Goal: Information Seeking & Learning: Check status

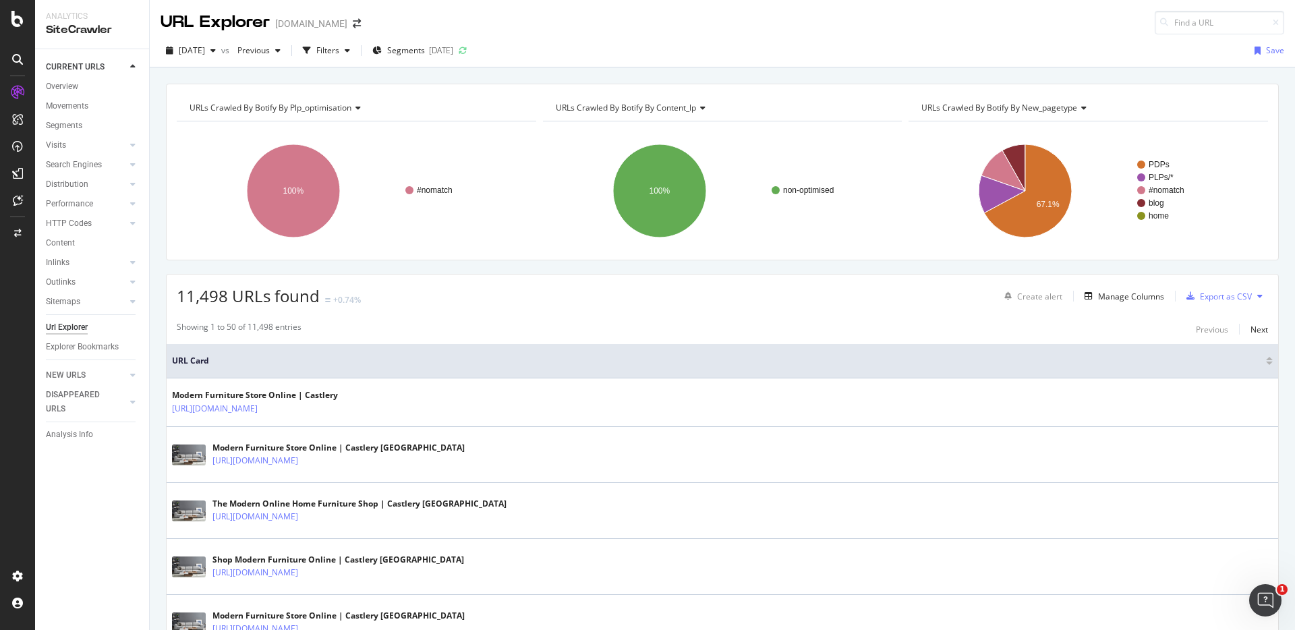
click at [653, 66] on div "[DATE] vs Previous Filters Segments [DATE] Save" at bounding box center [722, 53] width 1145 height 27
click at [339, 50] on div "Filters" at bounding box center [327, 50] width 23 height 11
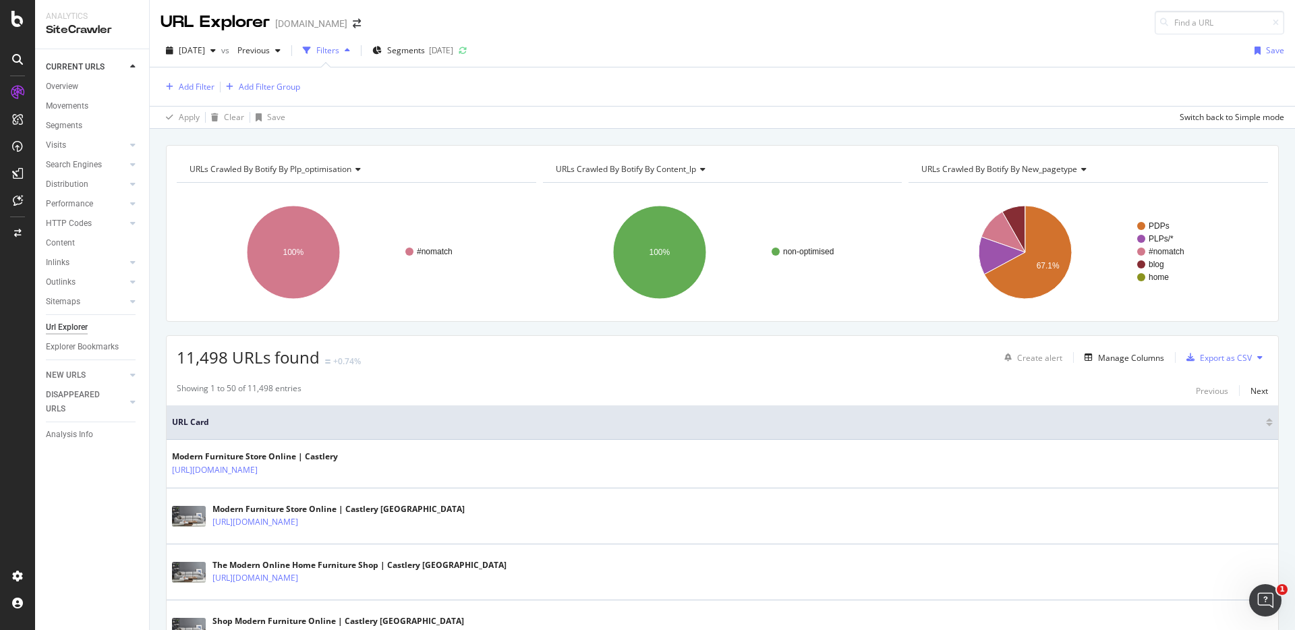
click at [339, 50] on div "Filters" at bounding box center [327, 50] width 23 height 11
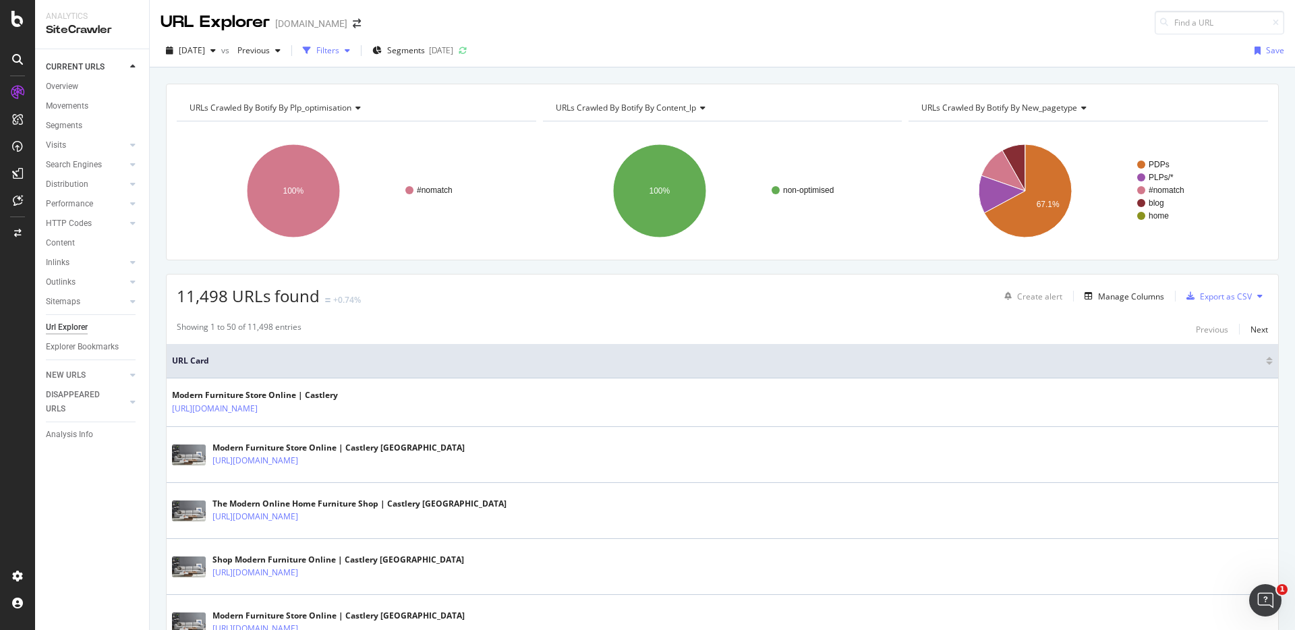
click at [339, 53] on div "Filters" at bounding box center [327, 50] width 23 height 11
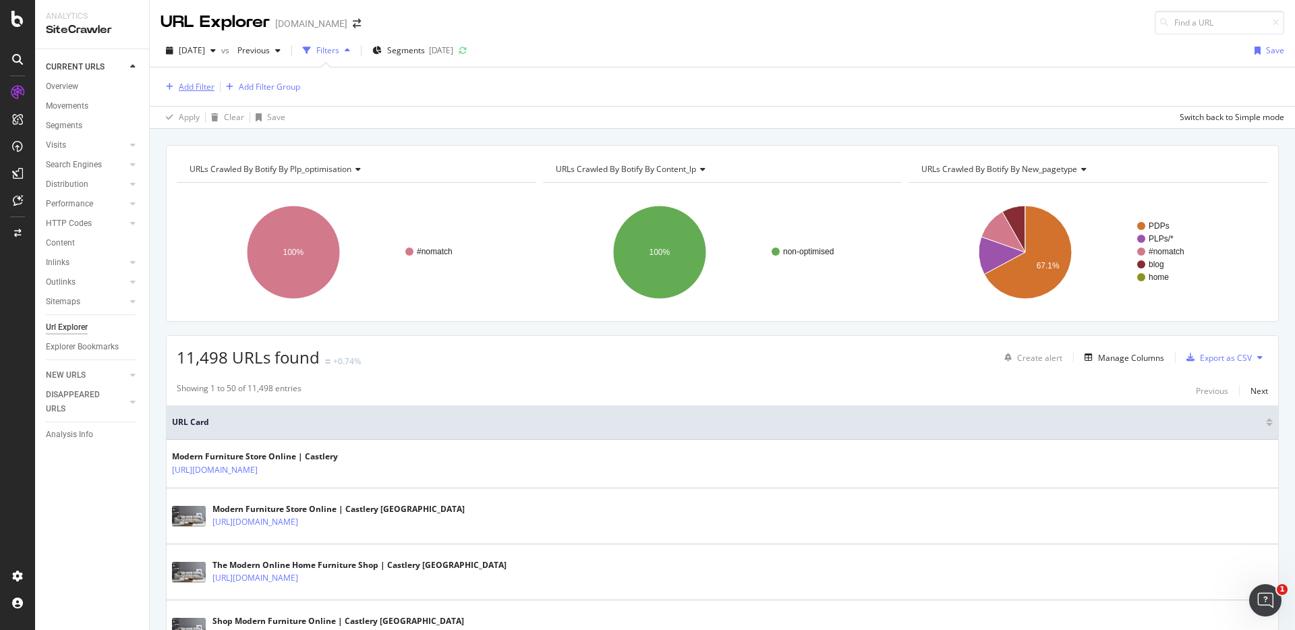
click at [205, 84] on div "Add Filter" at bounding box center [197, 86] width 36 height 11
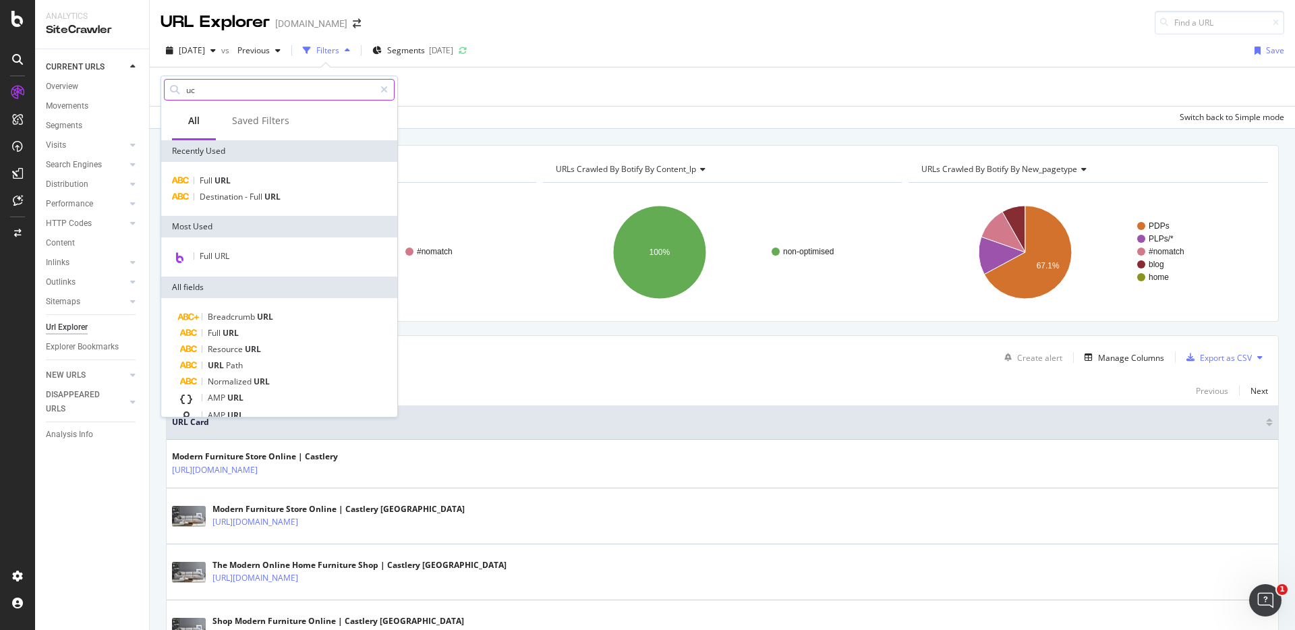
type input "u"
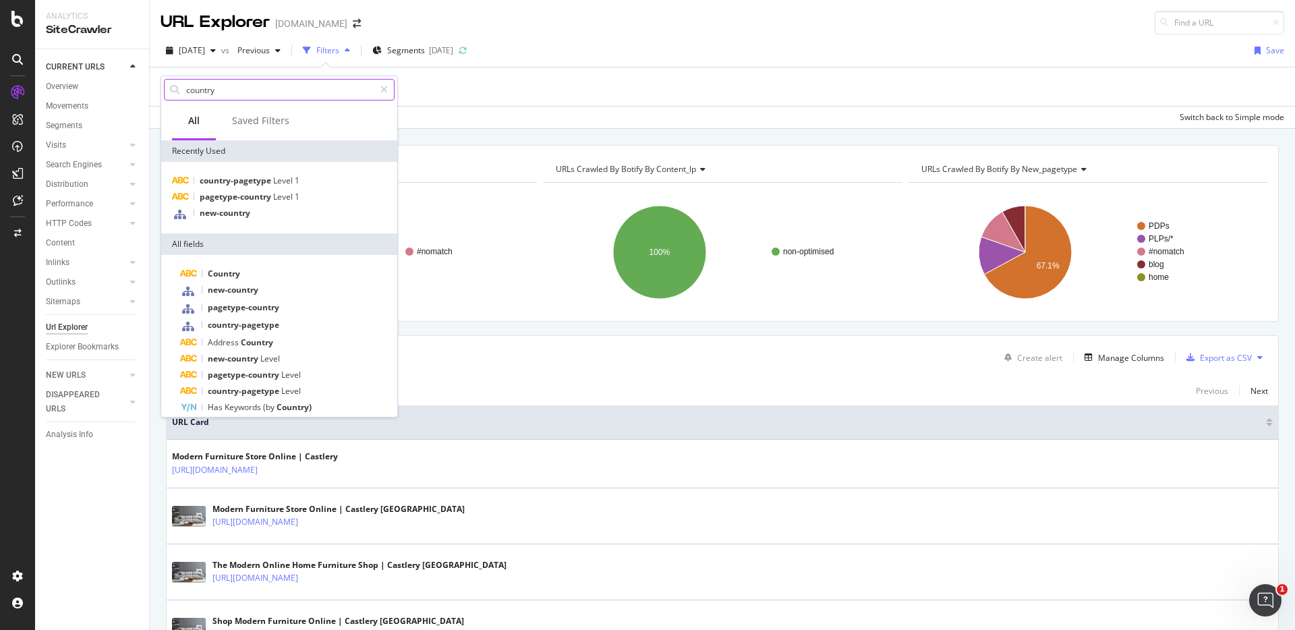
click at [226, 91] on input "country" at bounding box center [279, 90] width 189 height 20
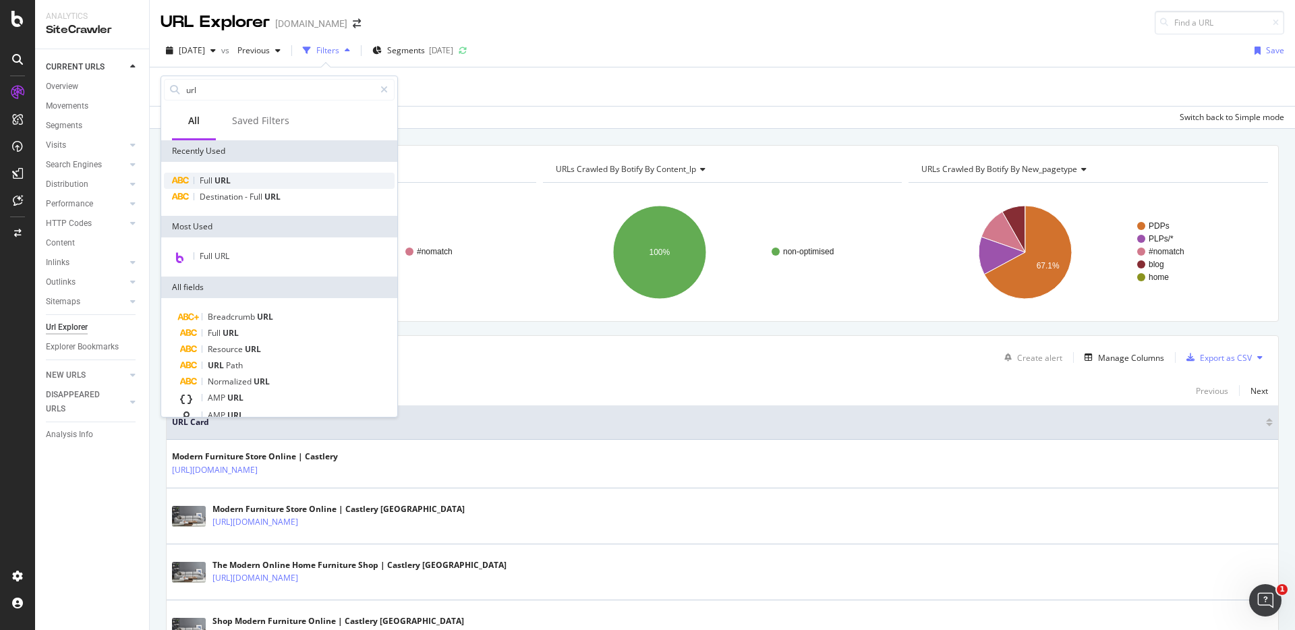
type input "url"
click at [225, 178] on span "URL" at bounding box center [222, 180] width 16 height 11
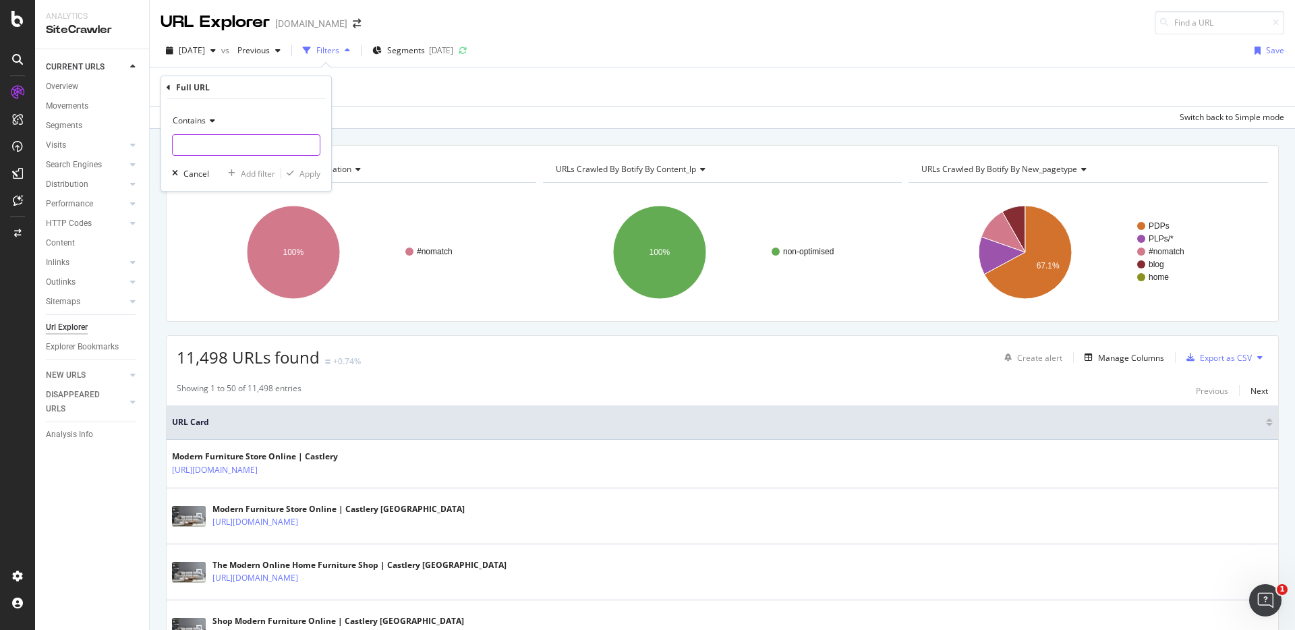
click at [241, 141] on input "text" at bounding box center [246, 145] width 147 height 22
type input "/us/blog"
click at [306, 176] on div "Apply" at bounding box center [309, 173] width 21 height 11
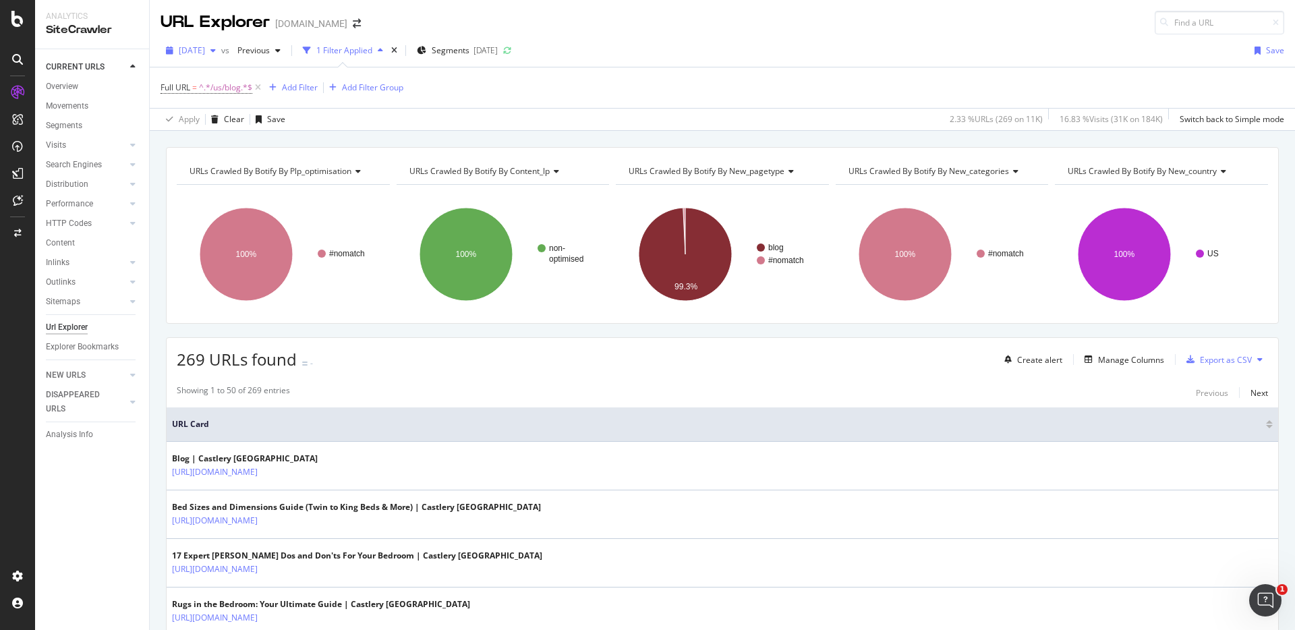
click at [205, 55] on span "[DATE]" at bounding box center [192, 50] width 26 height 11
click at [458, 84] on div "Full URL = ^.*/us/blog.*$ Add Filter Add Filter Group" at bounding box center [721, 87] width 1123 height 40
click at [298, 91] on div "Add Filter" at bounding box center [300, 87] width 36 height 11
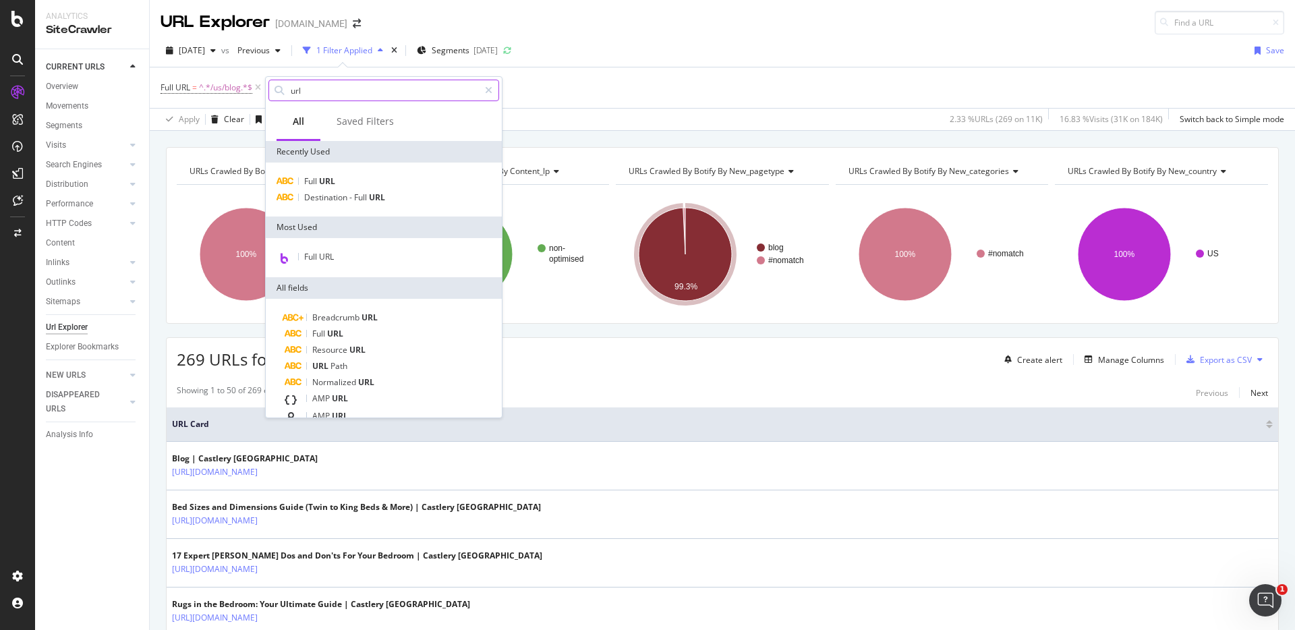
click at [358, 92] on input "url" at bounding box center [383, 90] width 189 height 20
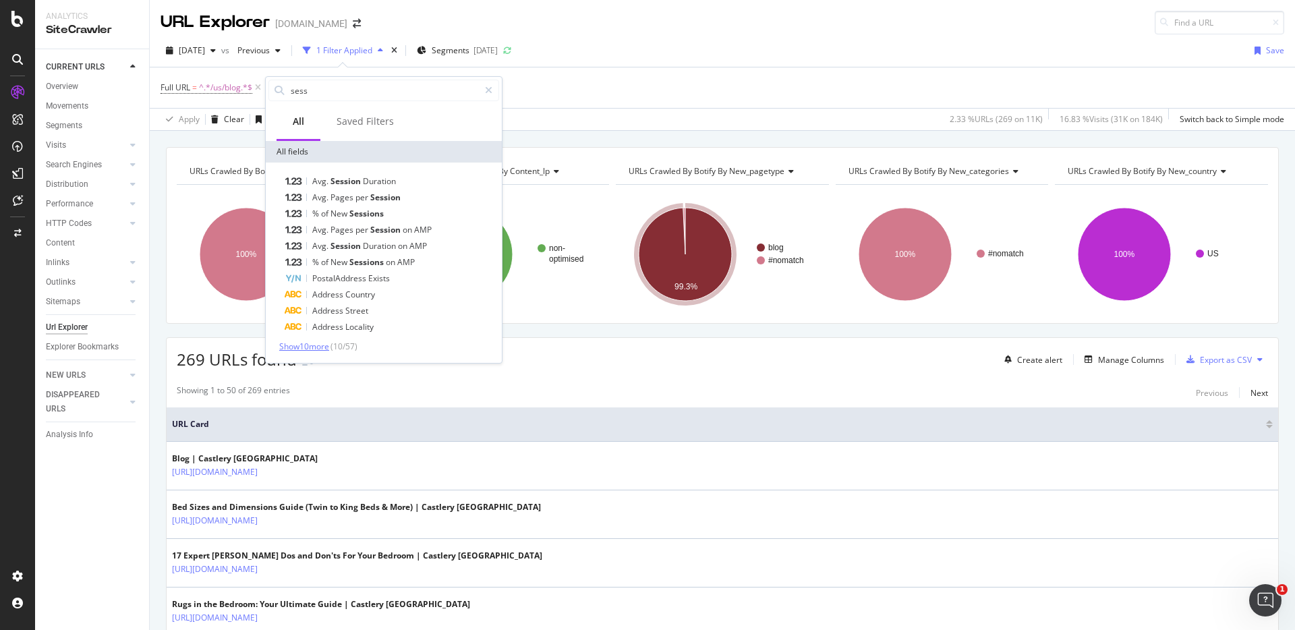
type input "sess"
click at [314, 345] on span "Show 10 more" at bounding box center [304, 346] width 50 height 11
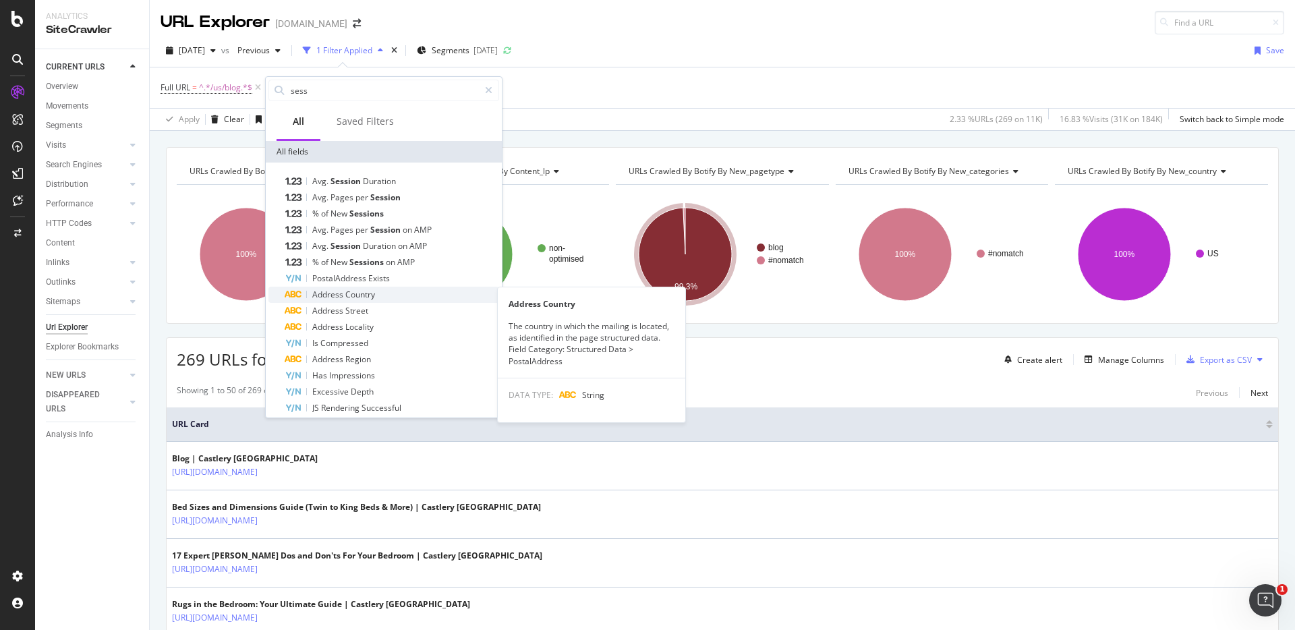
scroll to position [107, 0]
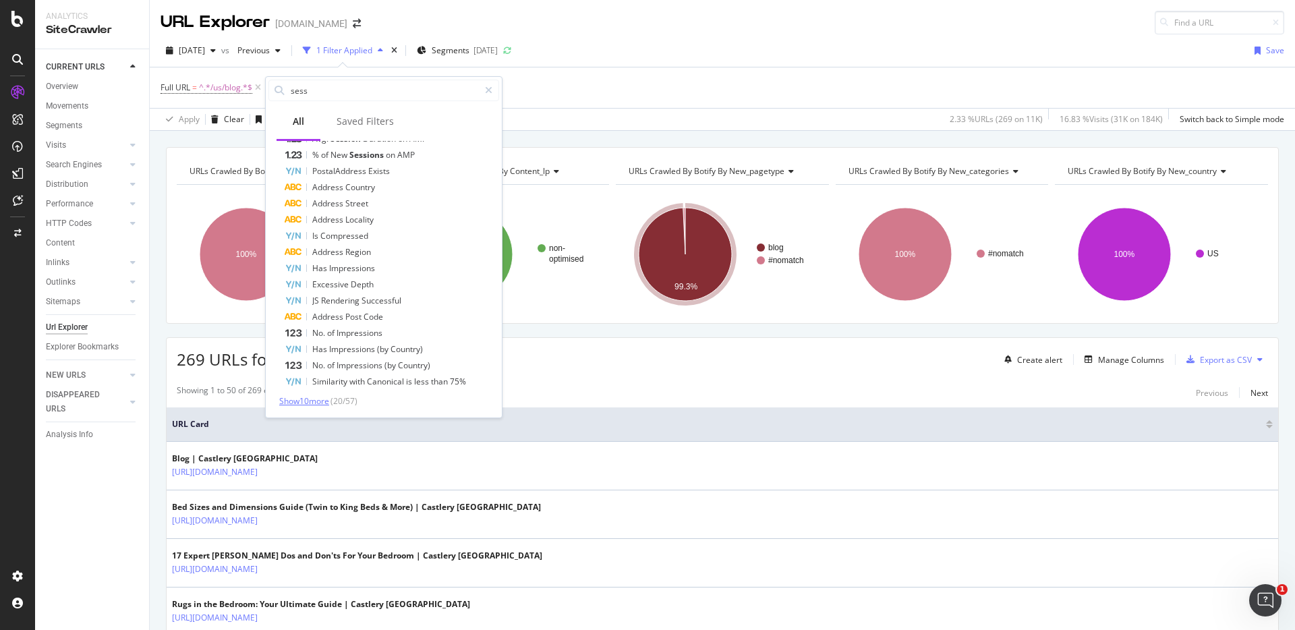
click at [308, 398] on span "Show 10 more" at bounding box center [304, 400] width 50 height 11
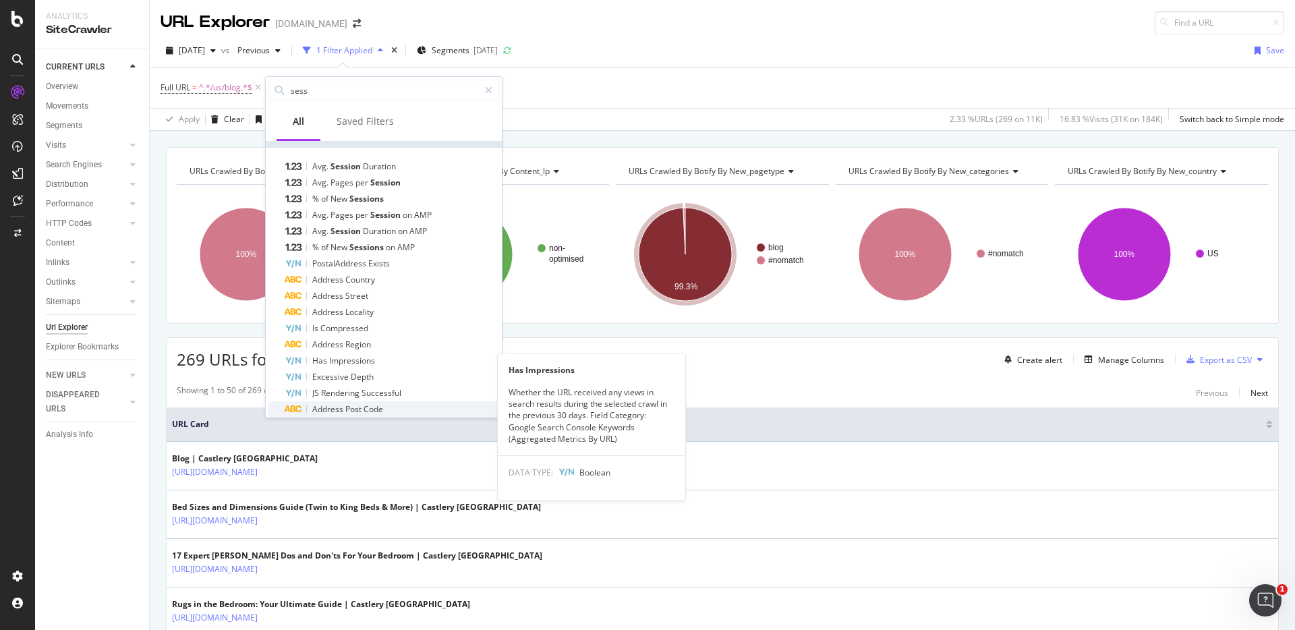
scroll to position [0, 0]
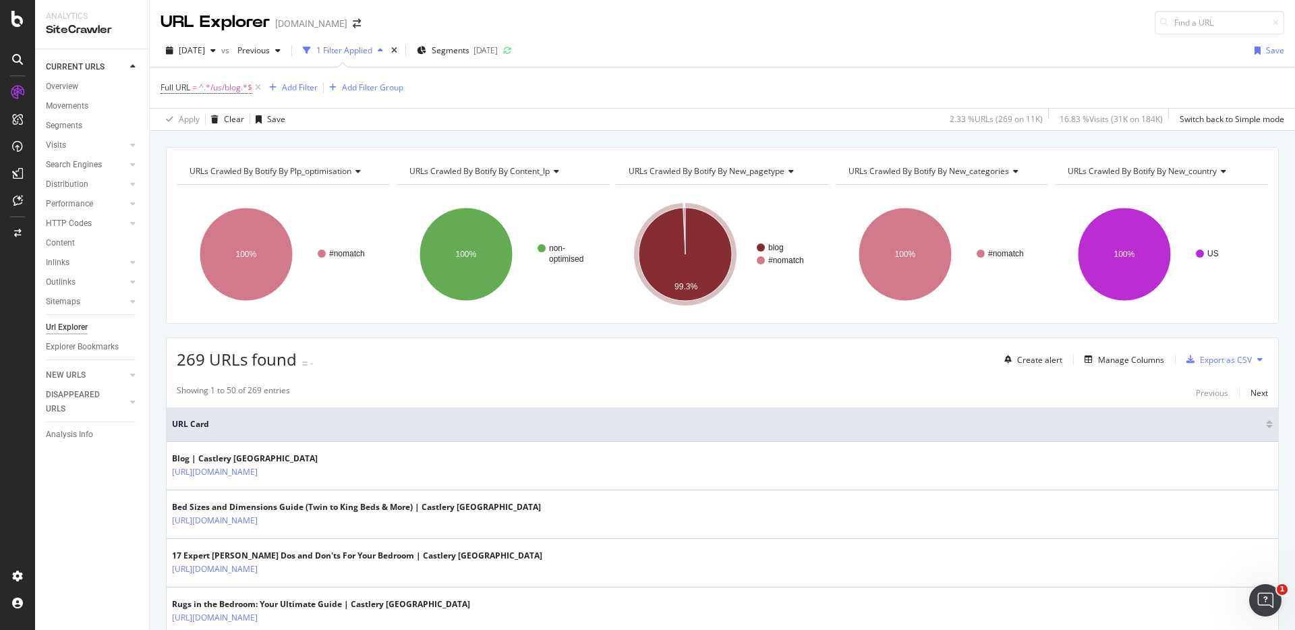
click at [237, 364] on span "269 URLs found" at bounding box center [237, 359] width 120 height 22
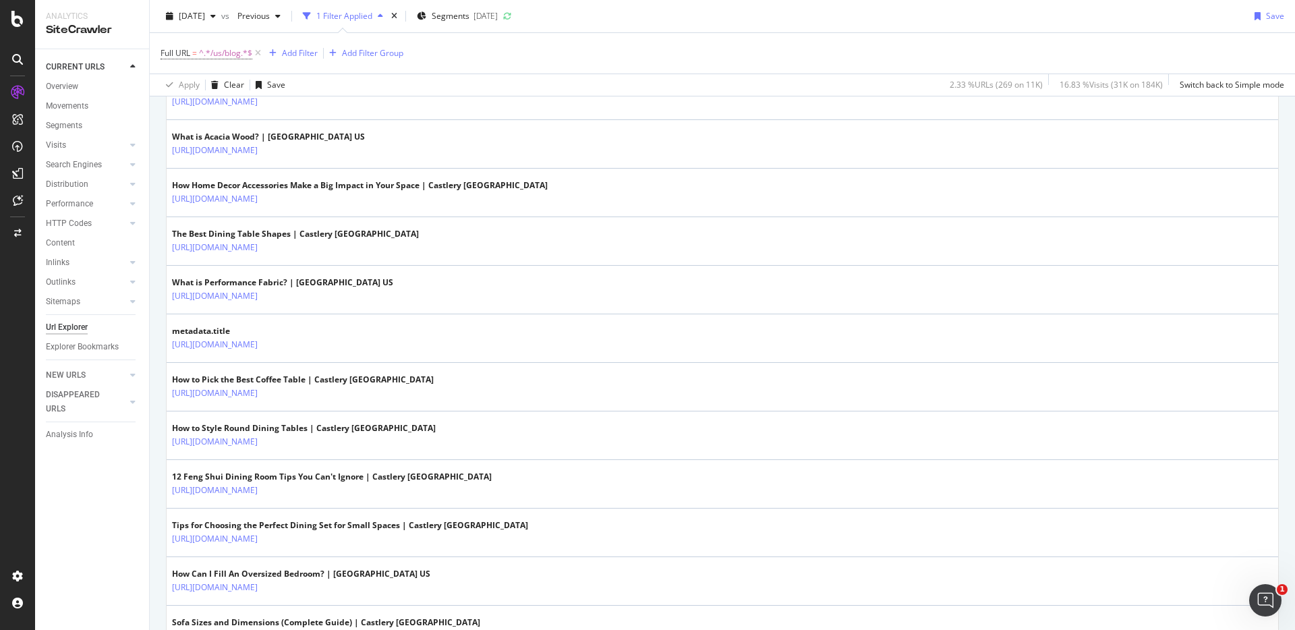
scroll to position [872, 0]
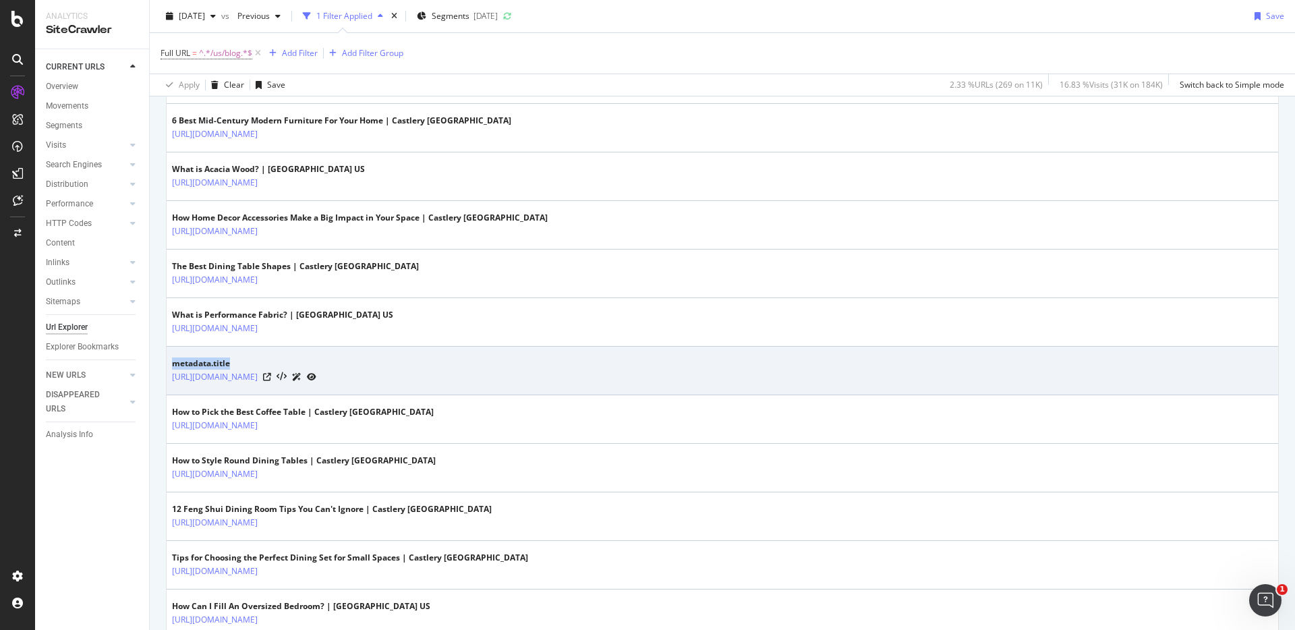
drag, startPoint x: 237, startPoint y: 361, endPoint x: 171, endPoint y: 361, distance: 66.1
click at [171, 361] on td "metadata.title [URL][DOMAIN_NAME]" at bounding box center [722, 371] width 1111 height 49
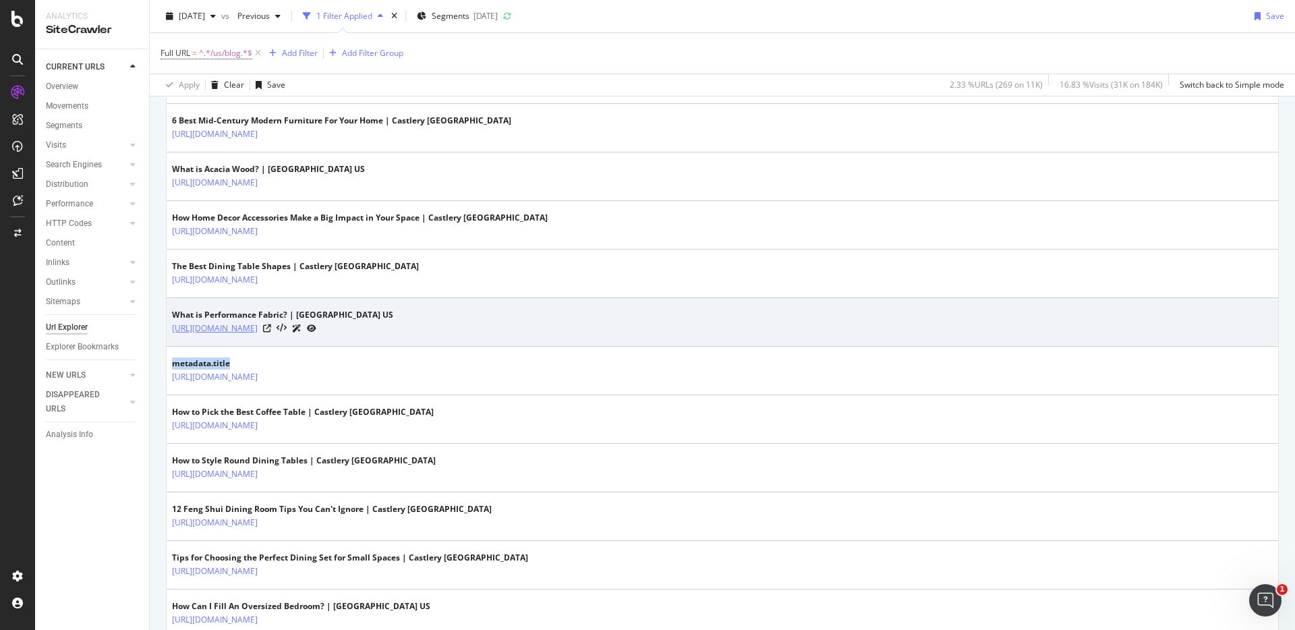
copy div "metadata.title"
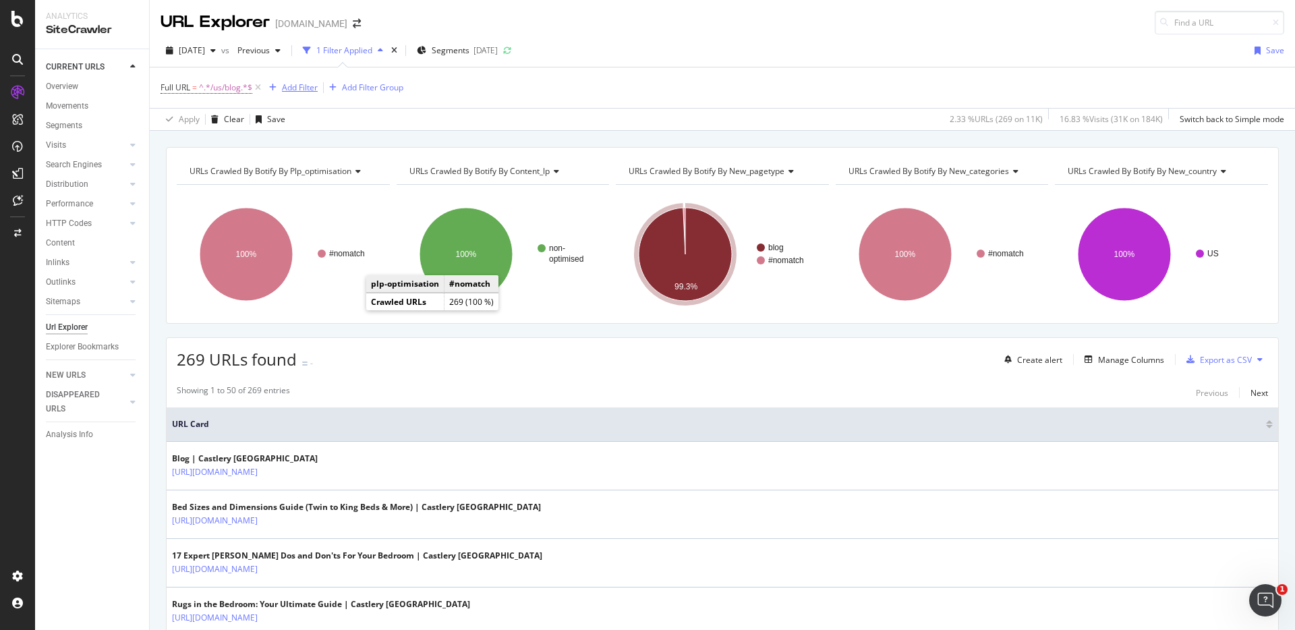
click at [297, 89] on div "Add Filter" at bounding box center [300, 87] width 36 height 11
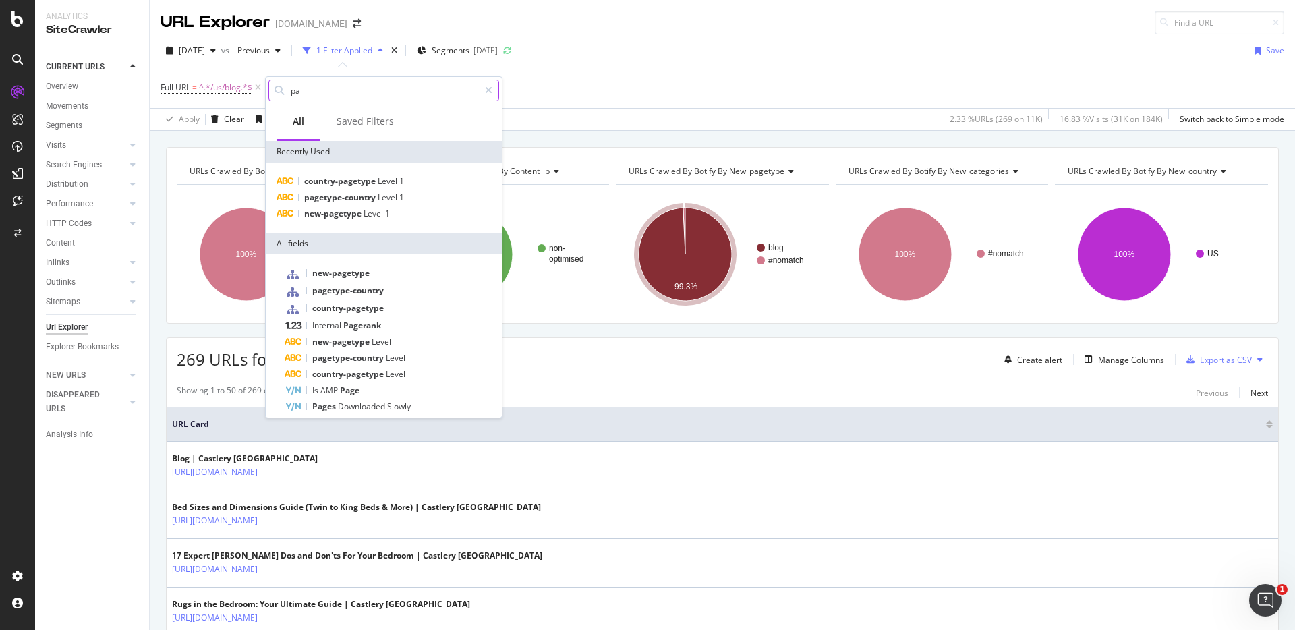
type input "p"
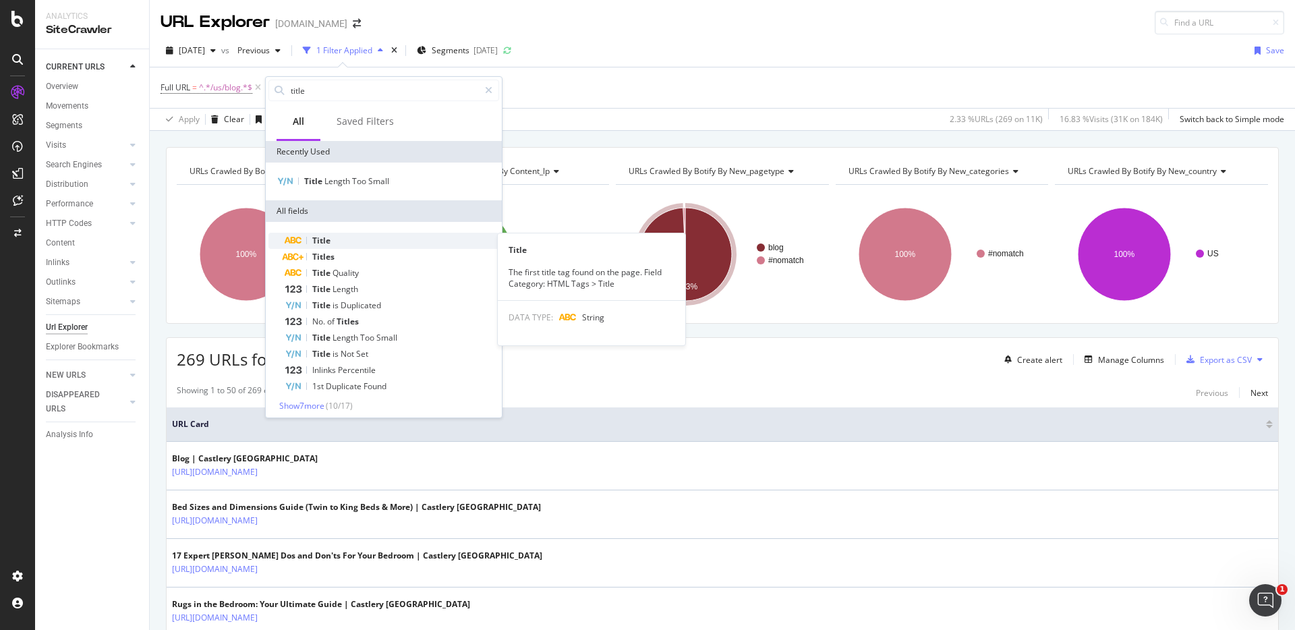
type input "title"
click at [318, 237] on span "Title" at bounding box center [321, 240] width 18 height 11
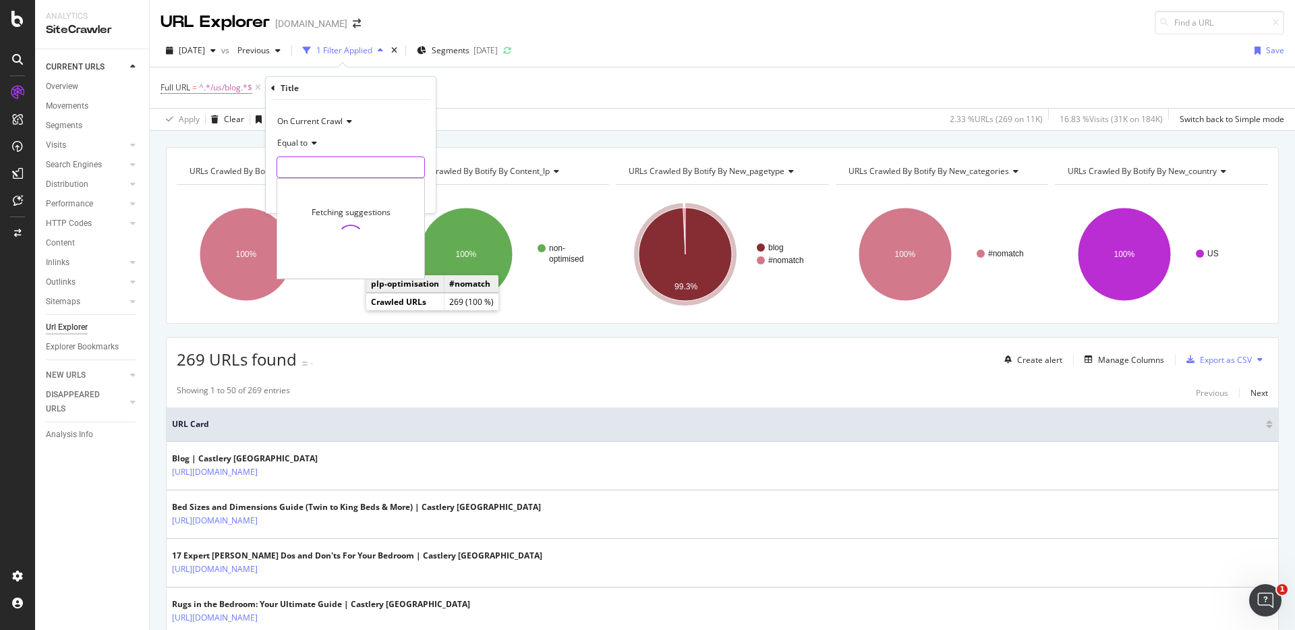
click at [342, 169] on input "text" at bounding box center [350, 167] width 147 height 22
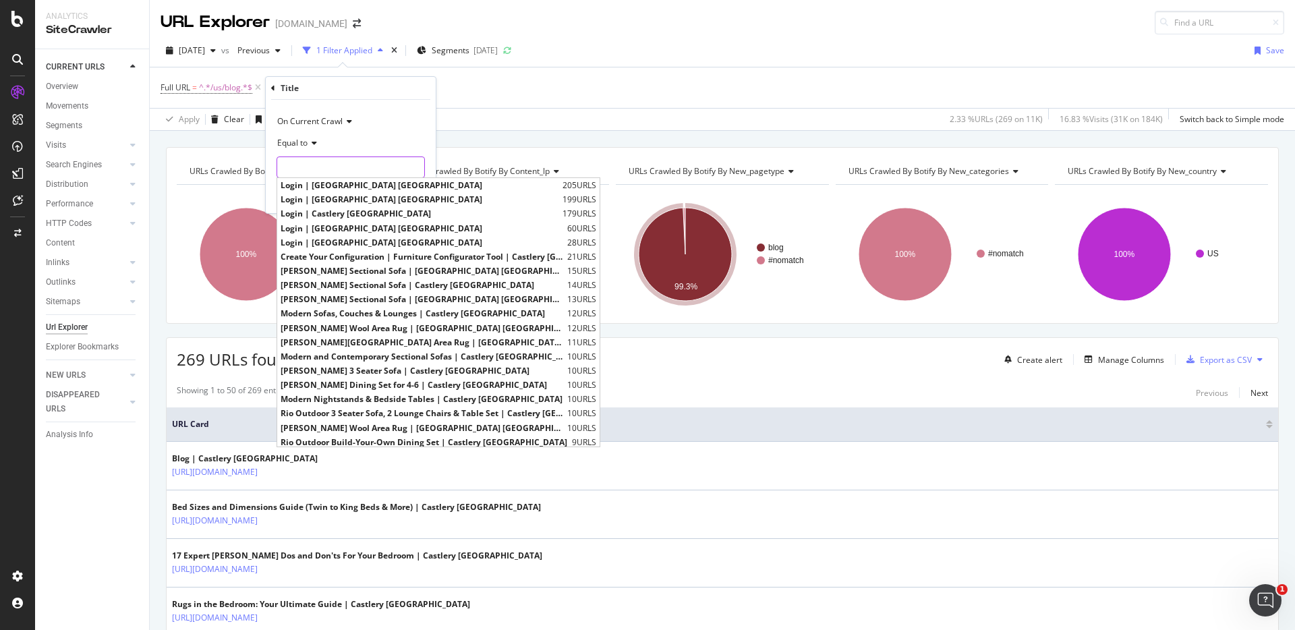
paste input "metadata.title"
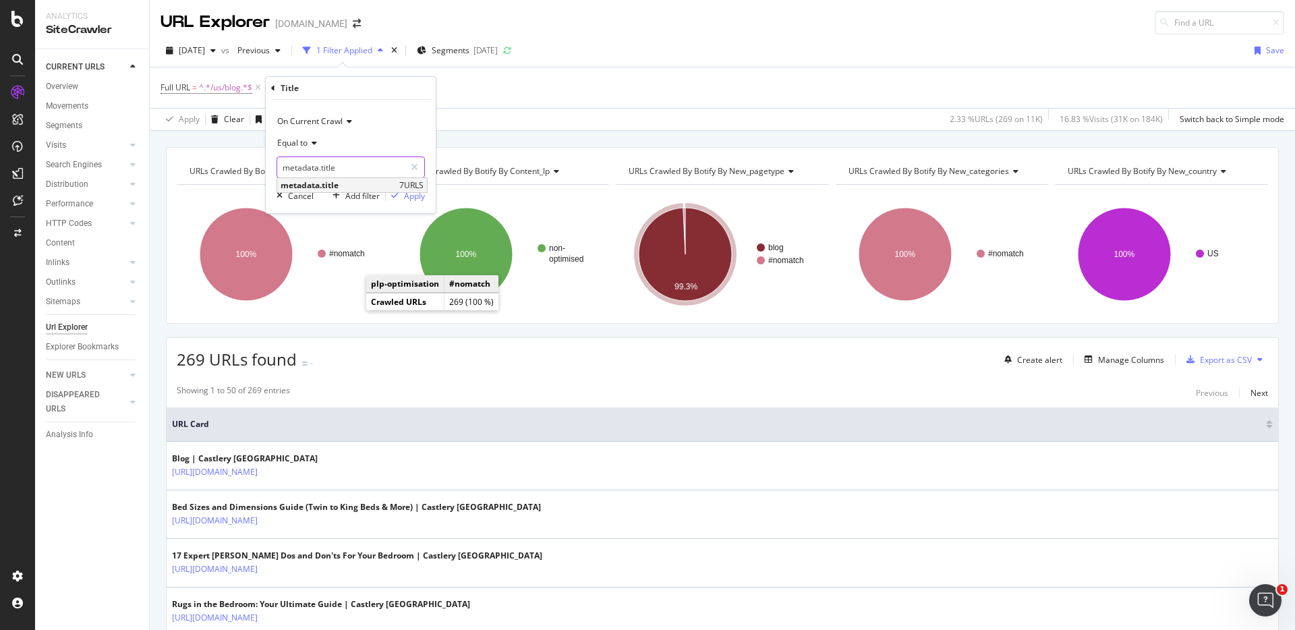
type input "metadata.title"
click at [337, 183] on span "metadata.title" at bounding box center [337, 184] width 115 height 11
click at [308, 141] on icon at bounding box center [311, 143] width 9 height 8
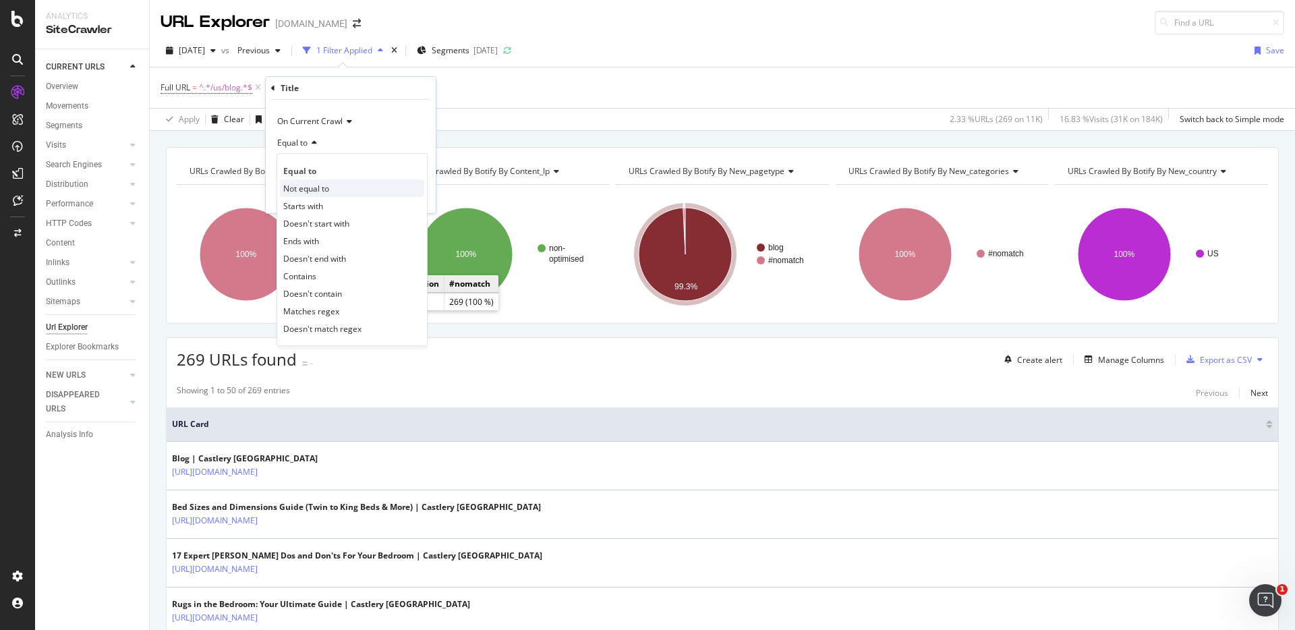
click at [312, 185] on span "Not equal to" at bounding box center [306, 188] width 46 height 11
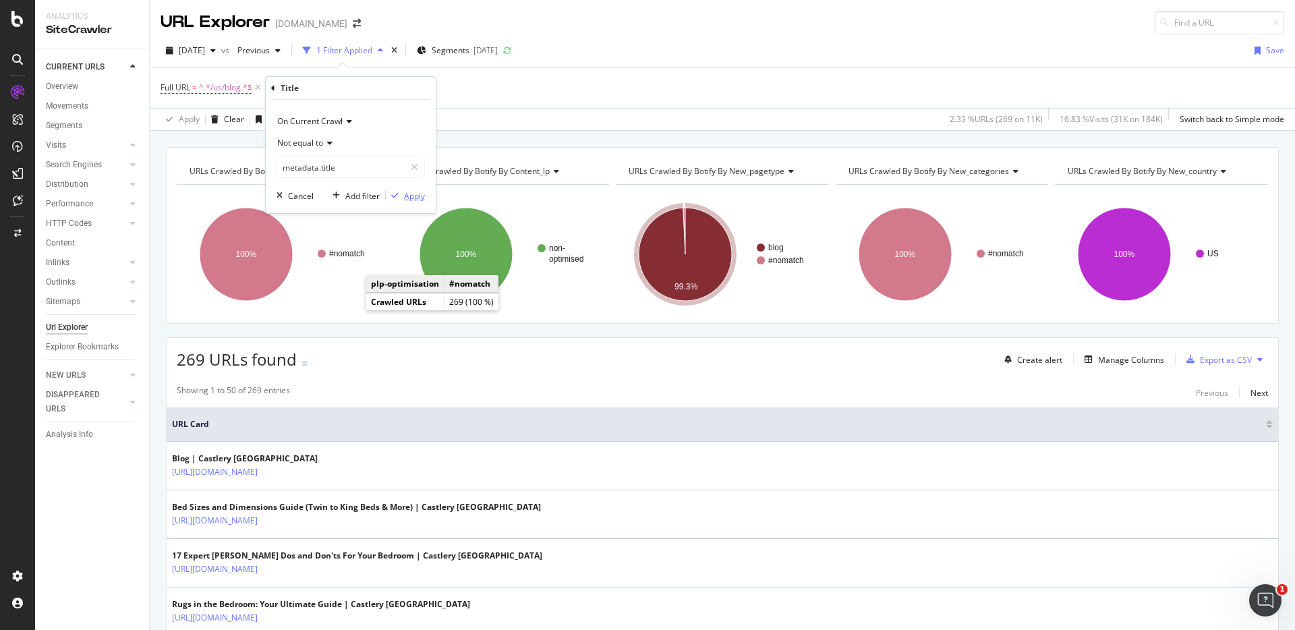
click at [405, 196] on div "Apply" at bounding box center [414, 195] width 21 height 11
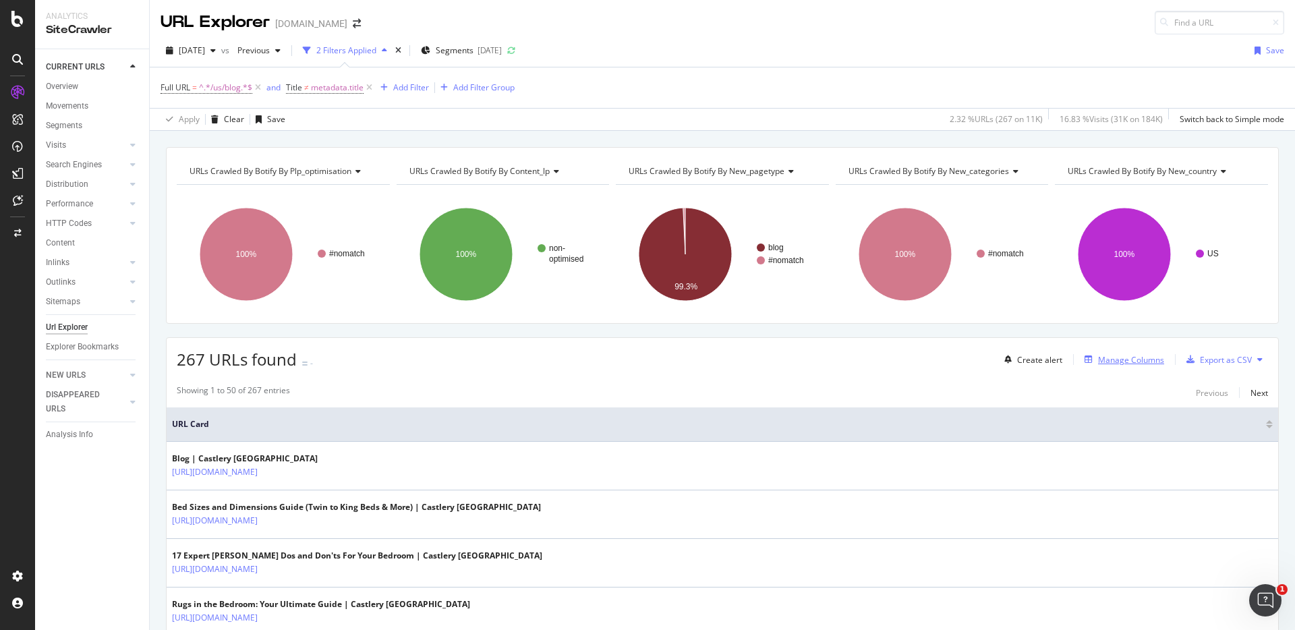
click at [1119, 355] on div "Manage Columns" at bounding box center [1131, 359] width 66 height 11
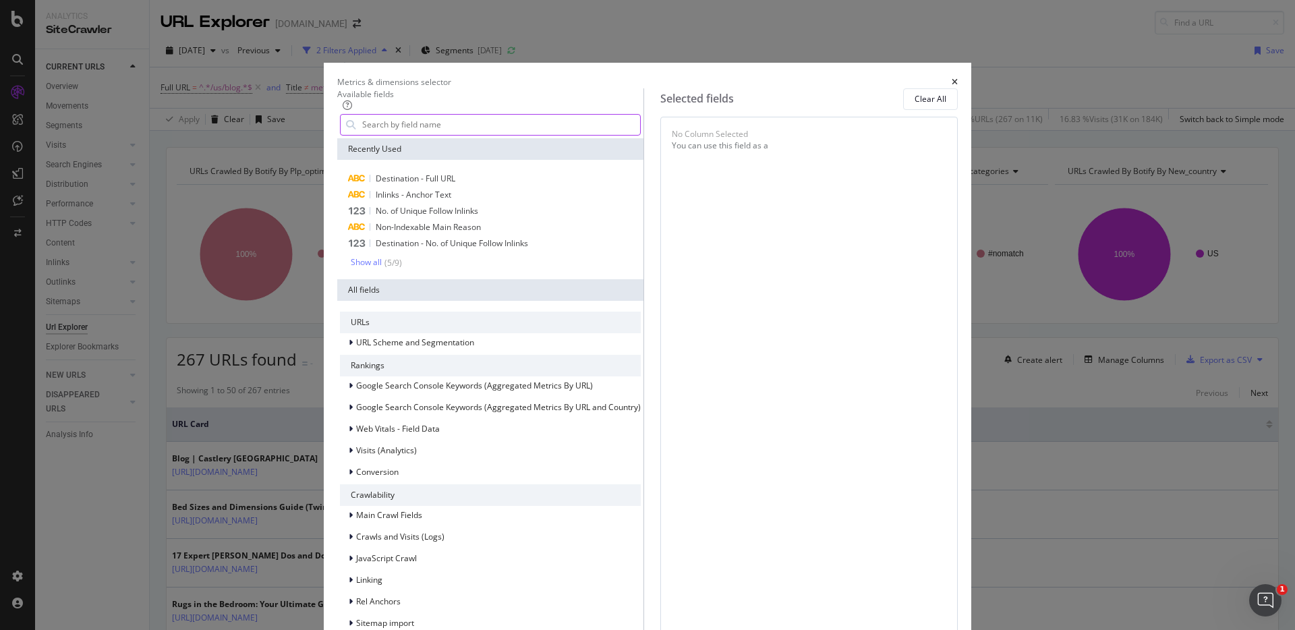
click at [512, 135] on input "modal" at bounding box center [500, 125] width 279 height 20
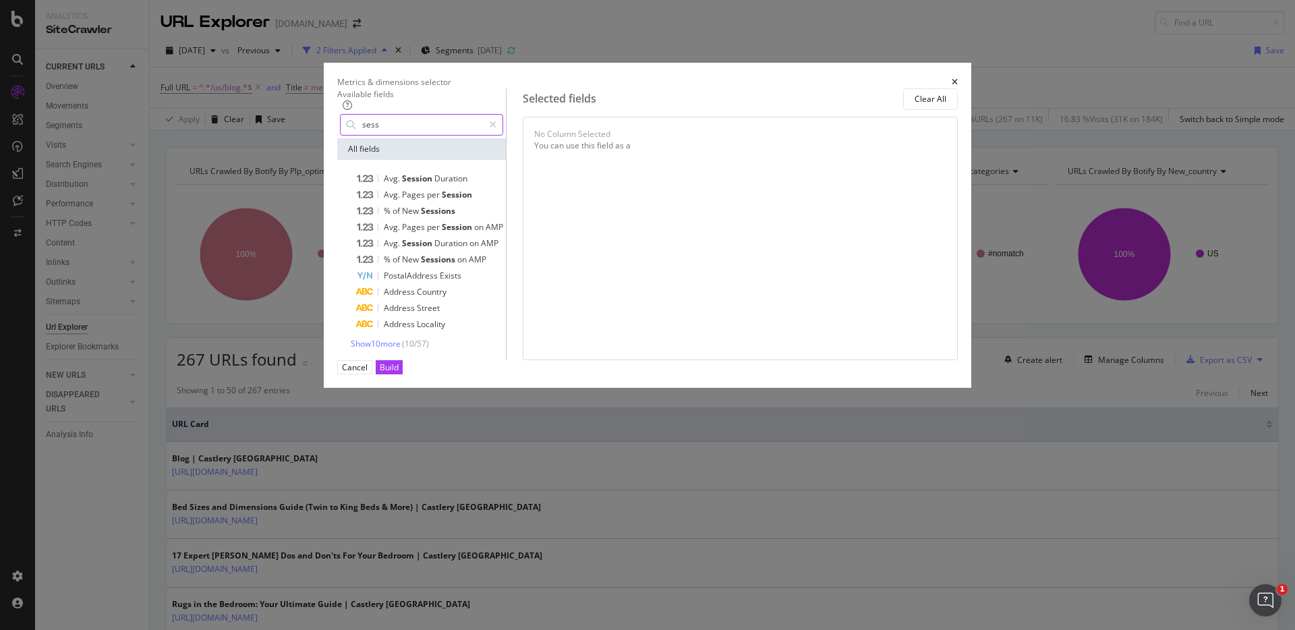
click at [469, 135] on input "sess" at bounding box center [422, 125] width 122 height 20
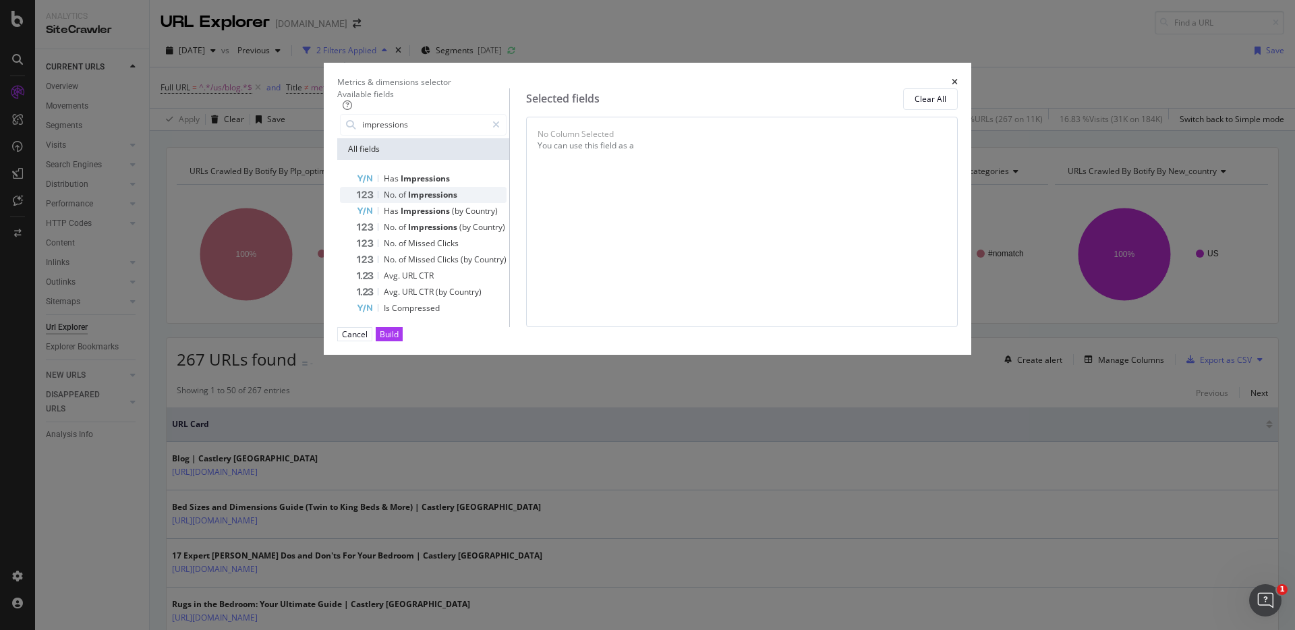
click at [449, 200] on span "Impressions" at bounding box center [432, 194] width 49 height 11
click at [476, 135] on input "impressions" at bounding box center [423, 125] width 125 height 20
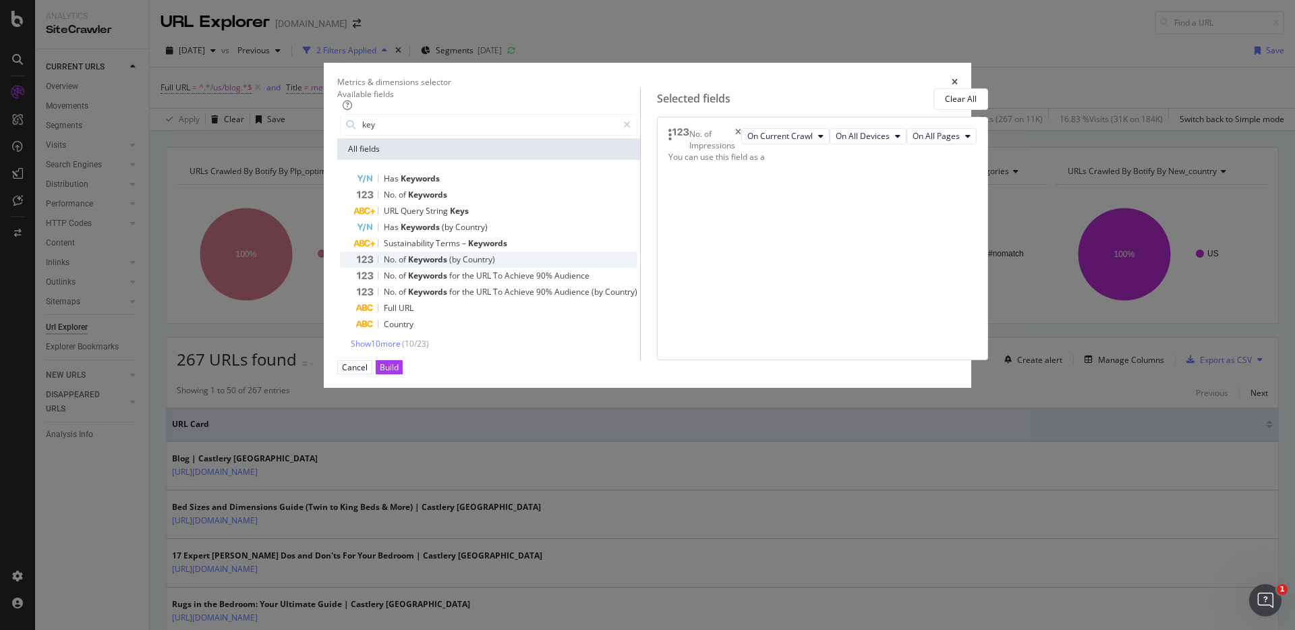
click at [449, 265] on span "Keywords" at bounding box center [428, 259] width 41 height 11
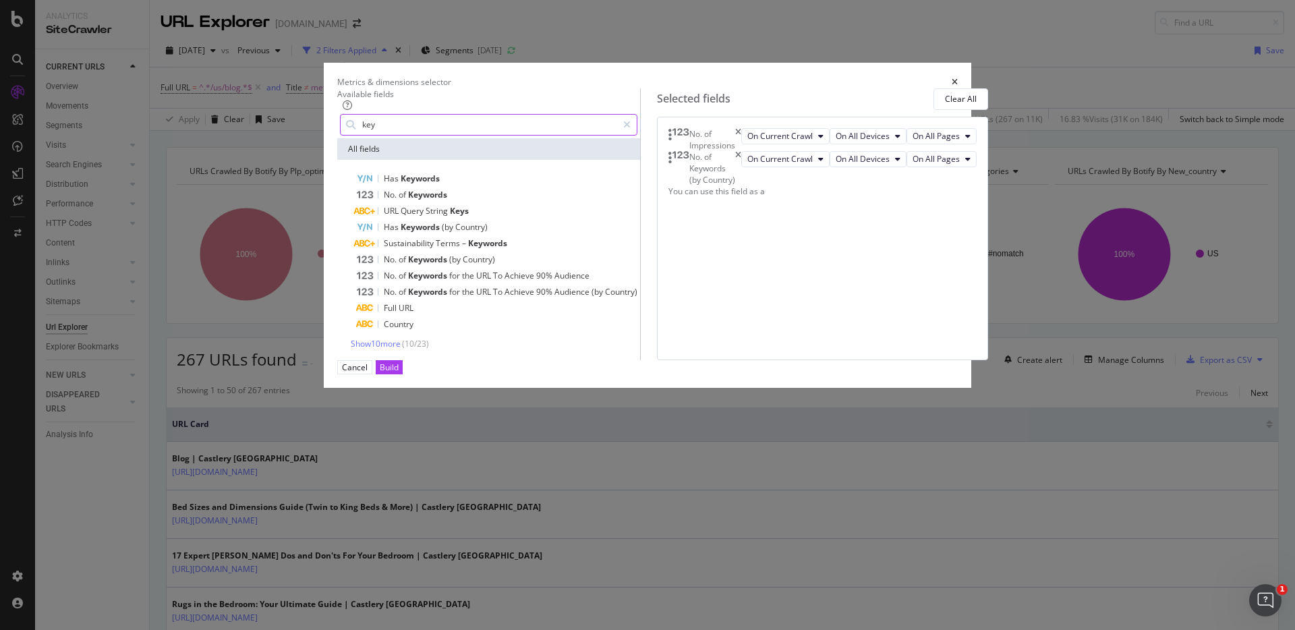
click at [485, 135] on input "key" at bounding box center [489, 125] width 256 height 20
type input "sessi"
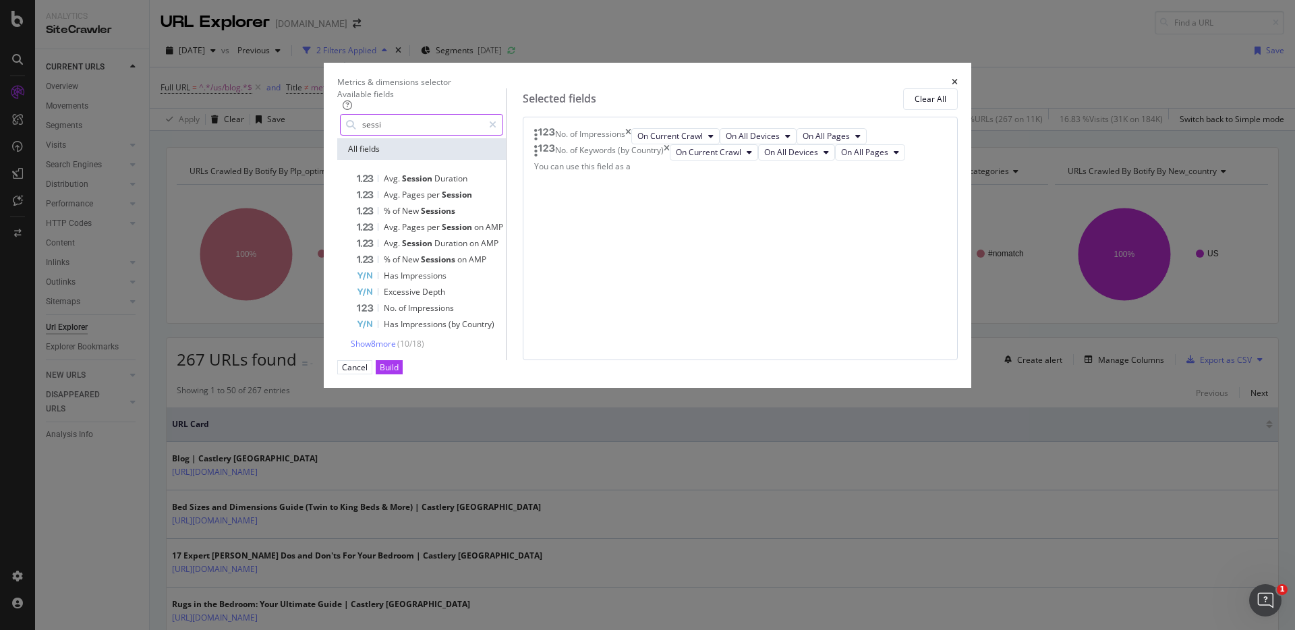
click at [483, 135] on input "sessi" at bounding box center [422, 125] width 122 height 20
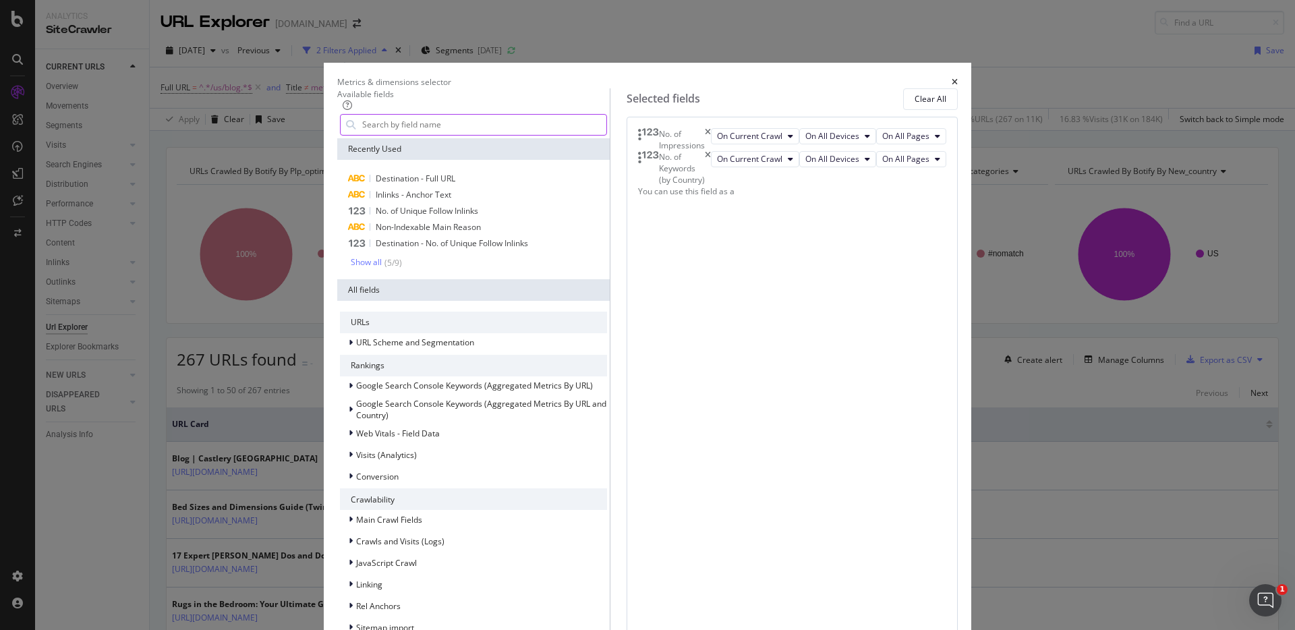
scroll to position [157, 0]
click at [439, 380] on span "Google Search Console Keywords (Aggregated Metrics By URL)" at bounding box center [474, 385] width 237 height 11
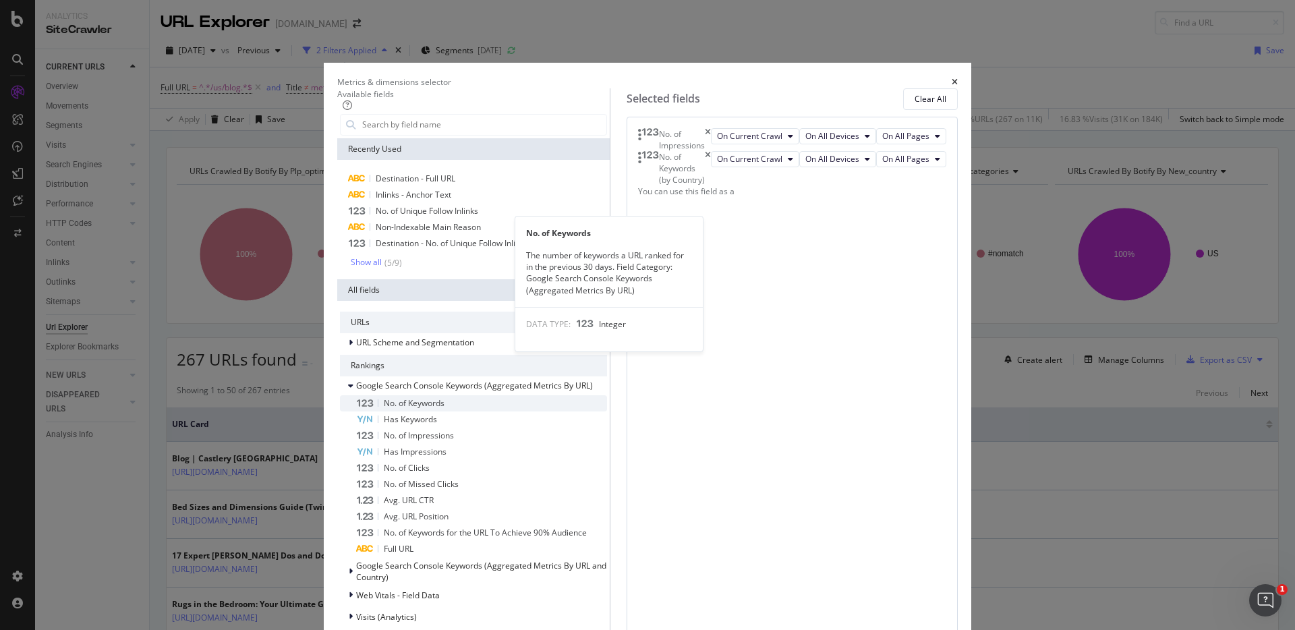
click at [440, 397] on span "No. of Keywords" at bounding box center [414, 402] width 61 height 11
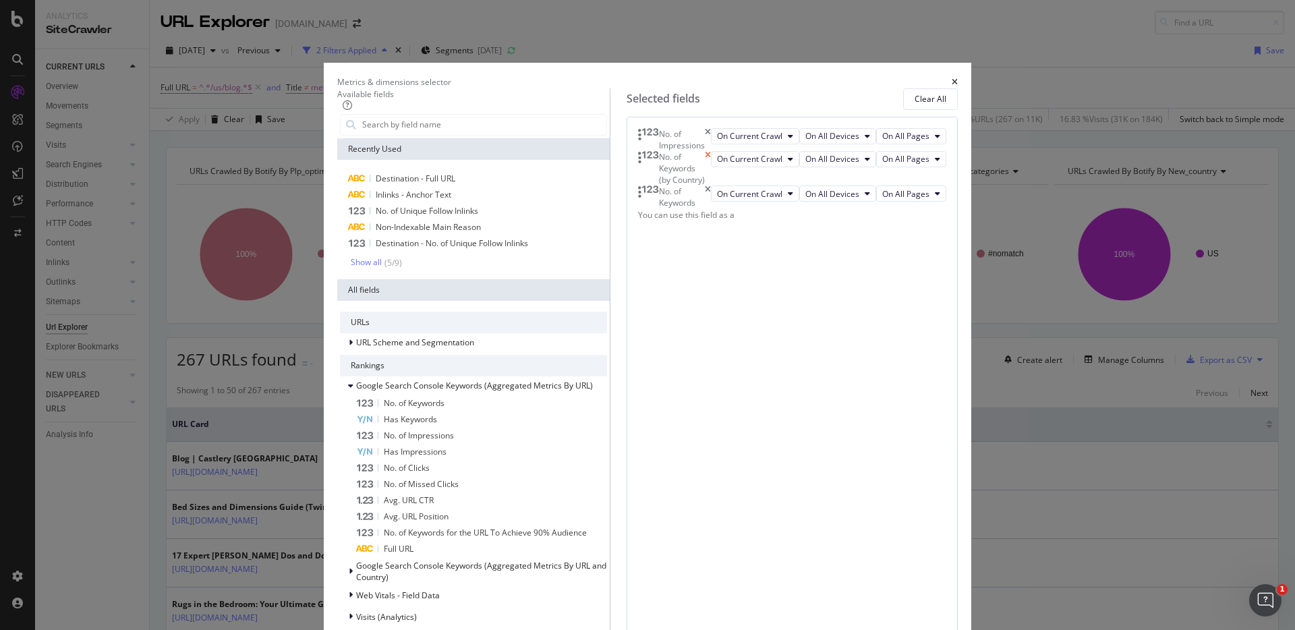
click at [711, 185] on icon "times" at bounding box center [708, 168] width 6 height 34
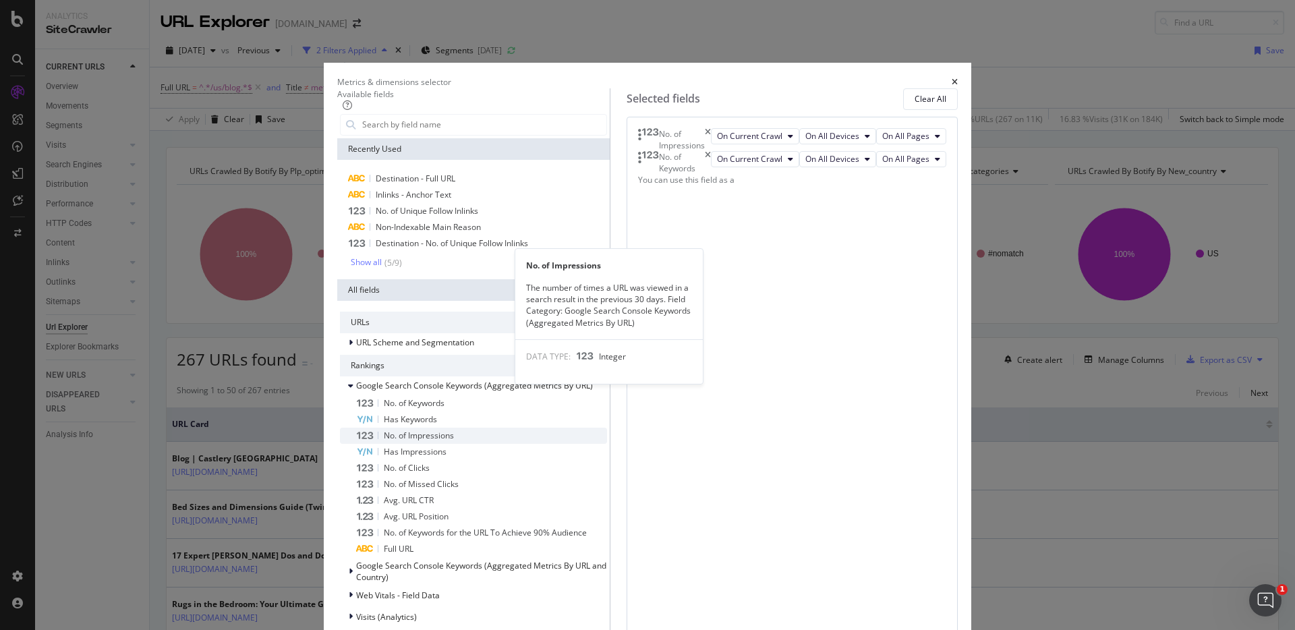
click at [454, 430] on span "No. of Impressions" at bounding box center [419, 435] width 70 height 11
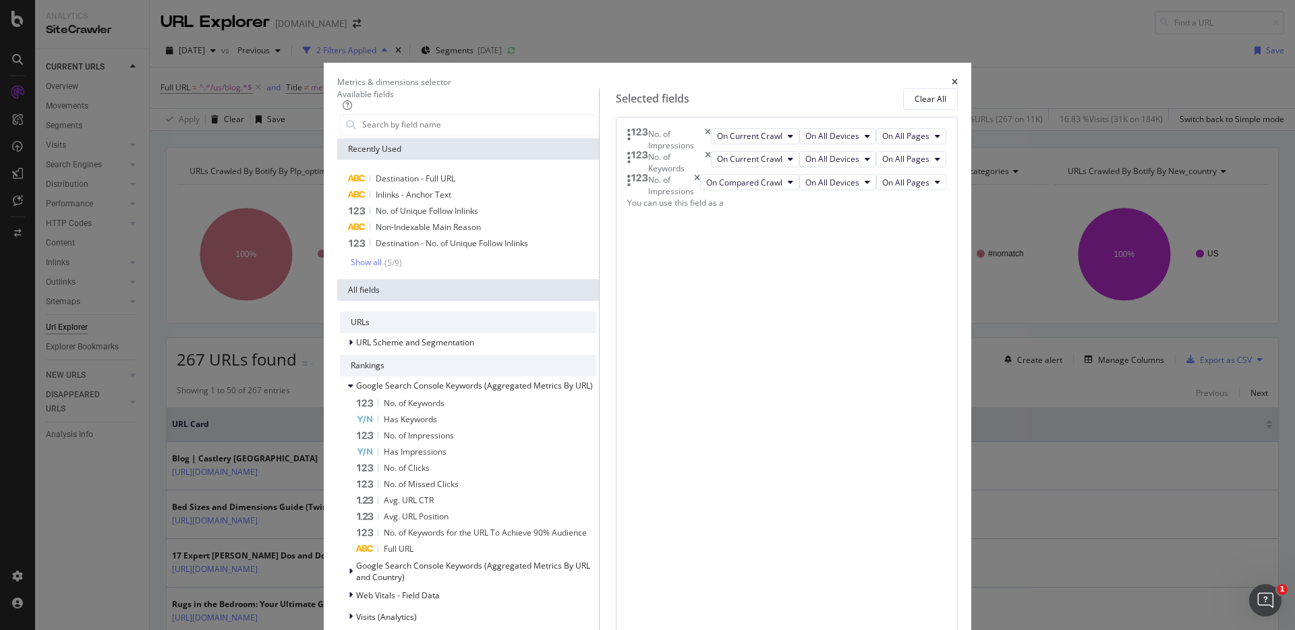
click at [711, 151] on div "No. of Impressions" at bounding box center [669, 139] width 84 height 23
click at [711, 151] on icon "times" at bounding box center [708, 139] width 6 height 23
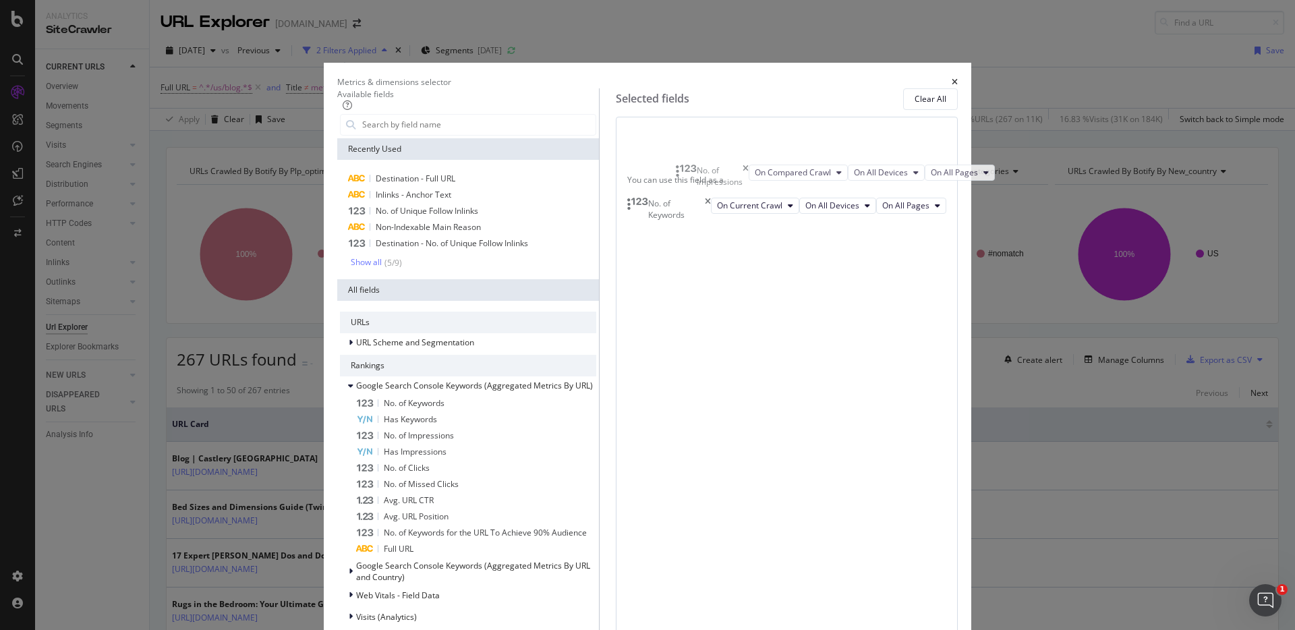
drag, startPoint x: 761, startPoint y: 229, endPoint x: 761, endPoint y: 165, distance: 64.1
click at [761, 165] on body "Analytics SiteCrawler CURRENT URLS Overview Movements Segments Visits Analysis …" at bounding box center [647, 315] width 1295 height 630
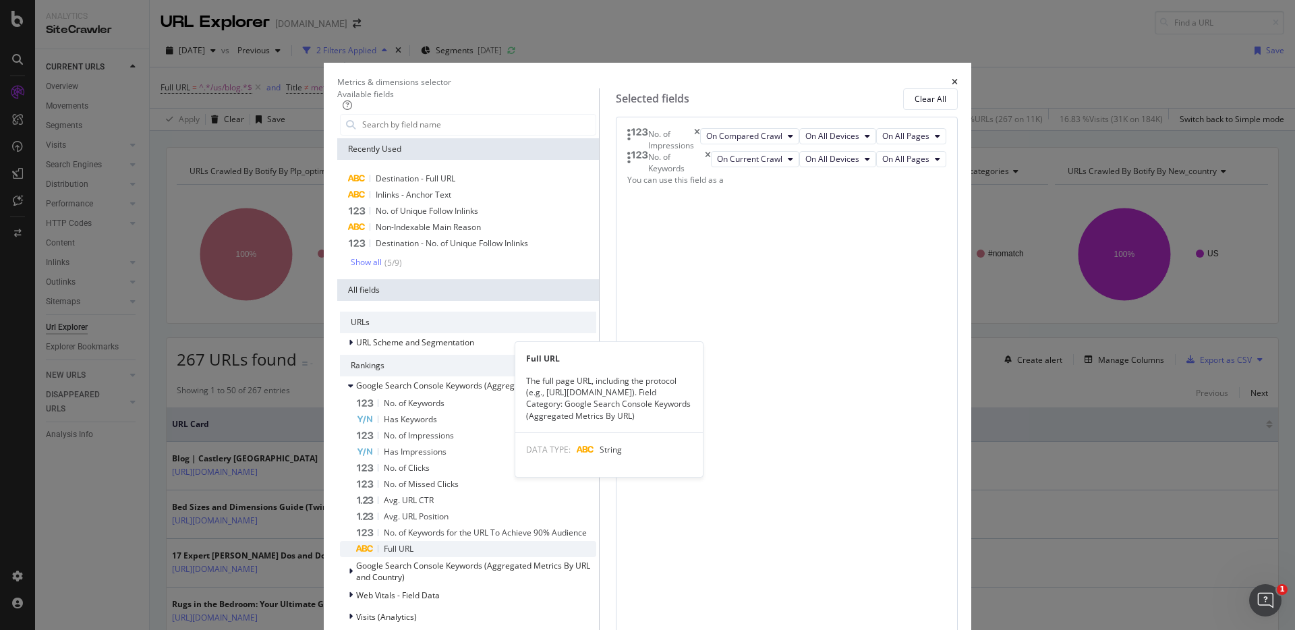
scroll to position [189, 0]
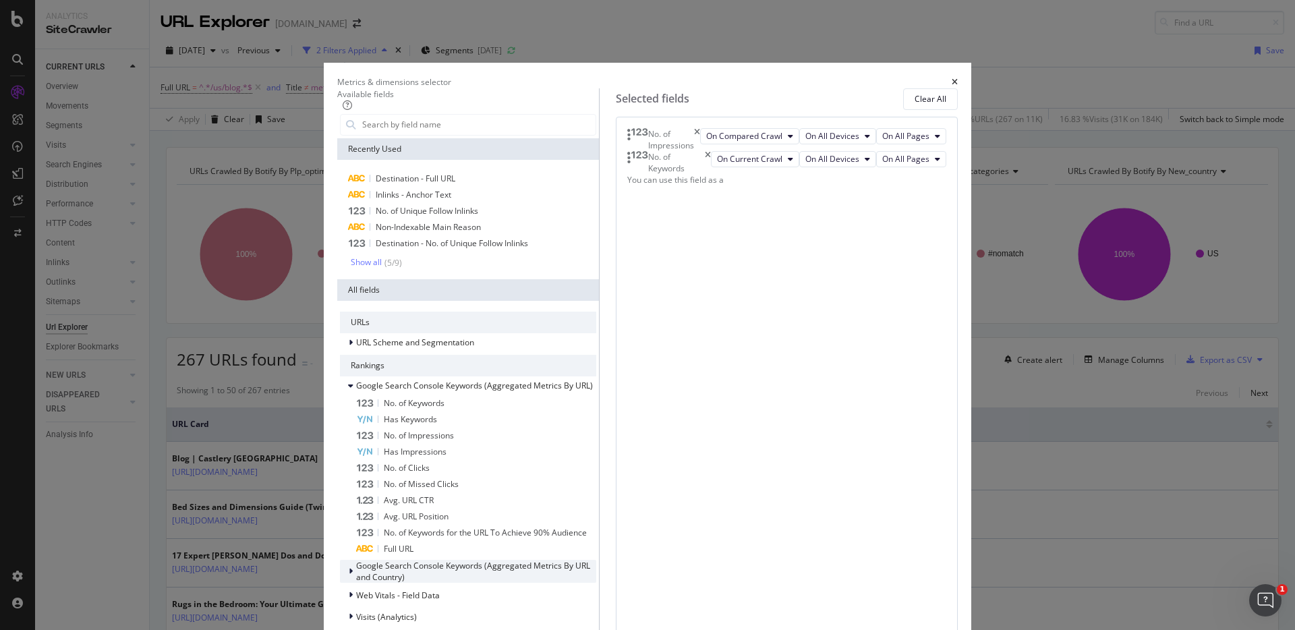
click at [353, 567] on icon "modal" at bounding box center [351, 571] width 4 height 8
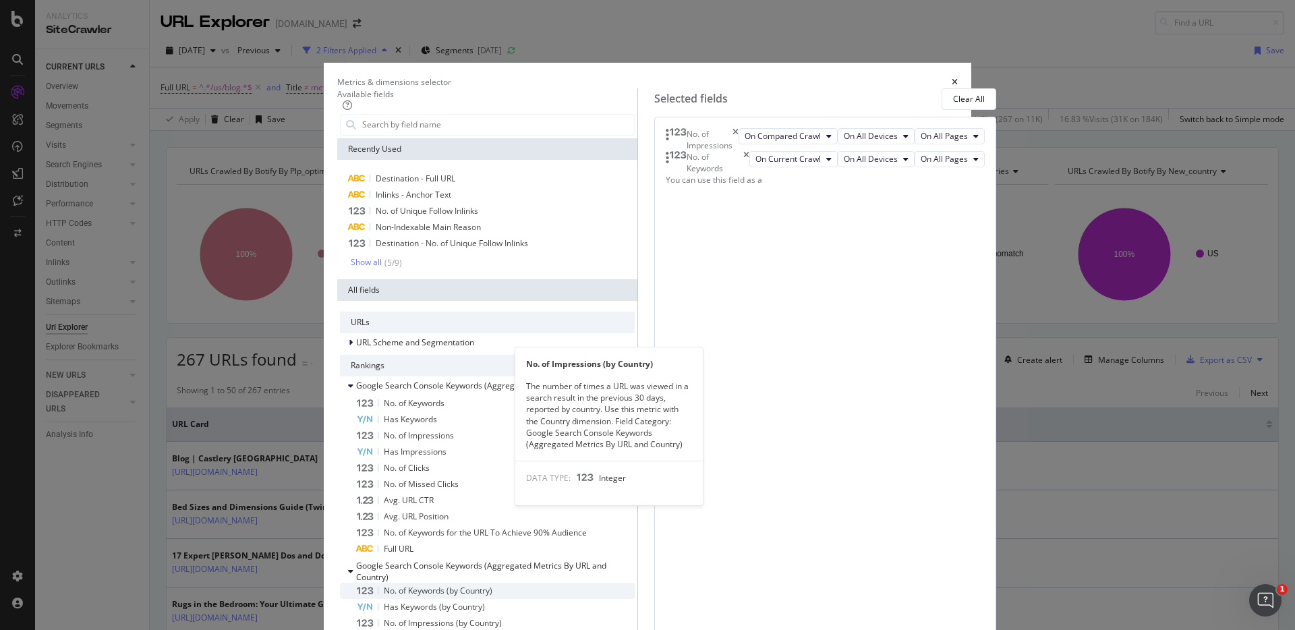
scroll to position [251, 0]
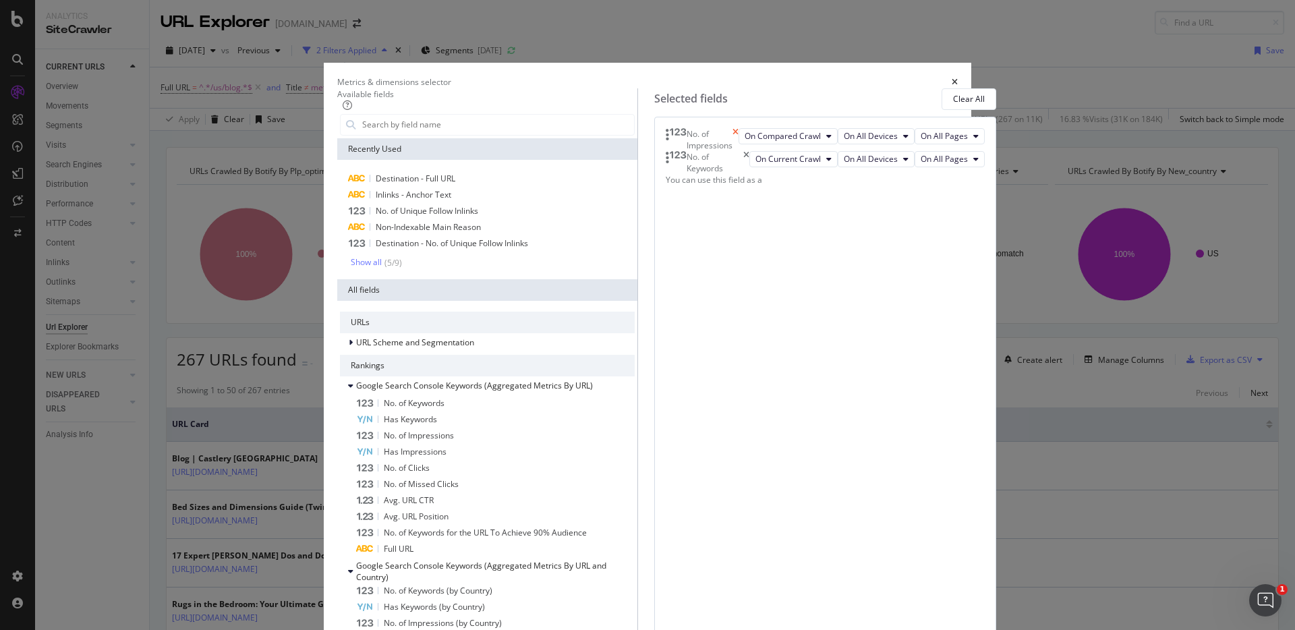
click at [738, 151] on icon "times" at bounding box center [735, 139] width 6 height 23
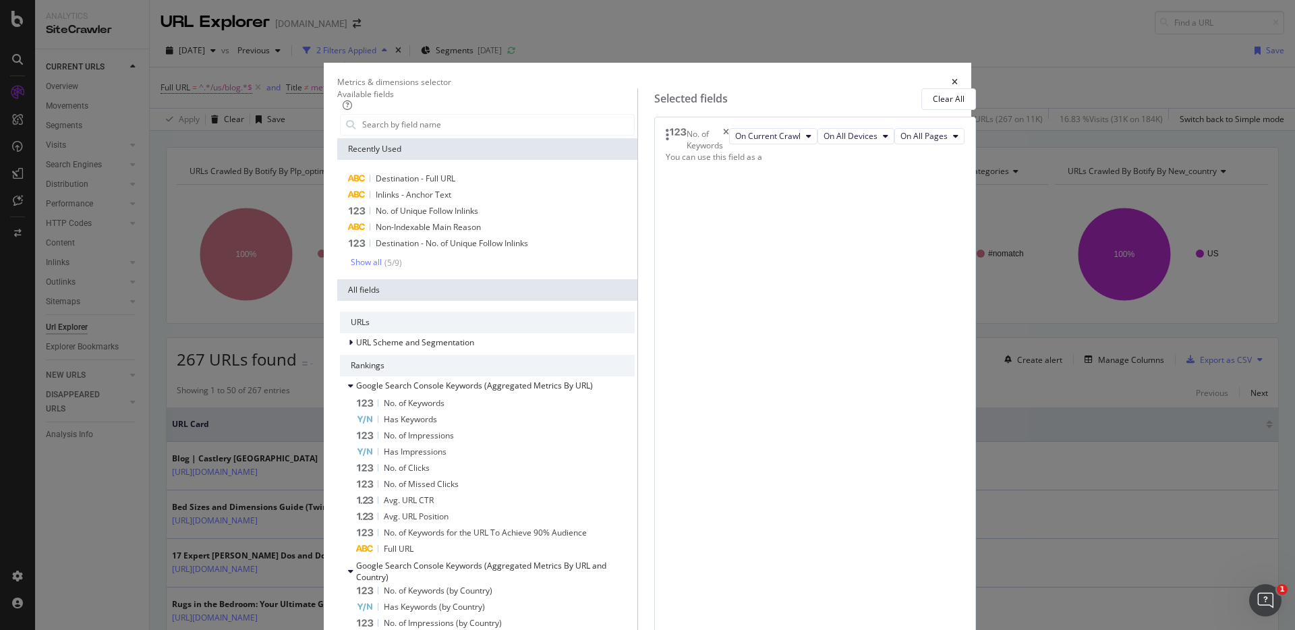
click at [729, 151] on icon "times" at bounding box center [726, 139] width 6 height 23
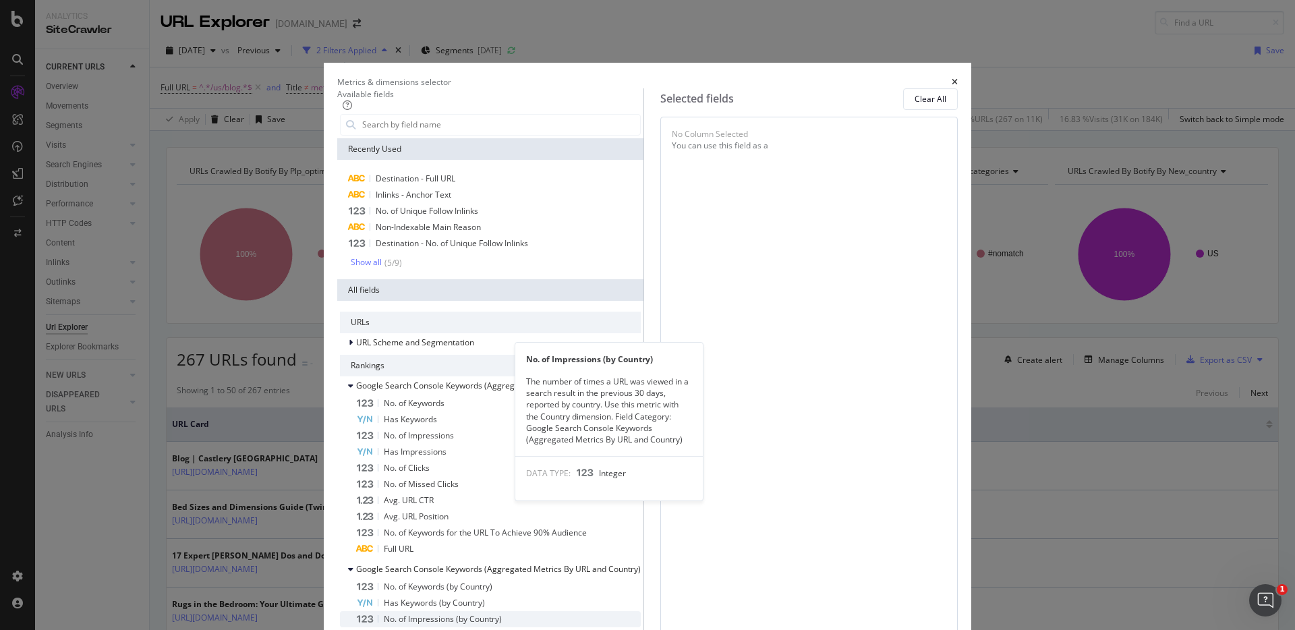
click at [471, 613] on span "No. of Impressions (by Country)" at bounding box center [443, 618] width 118 height 11
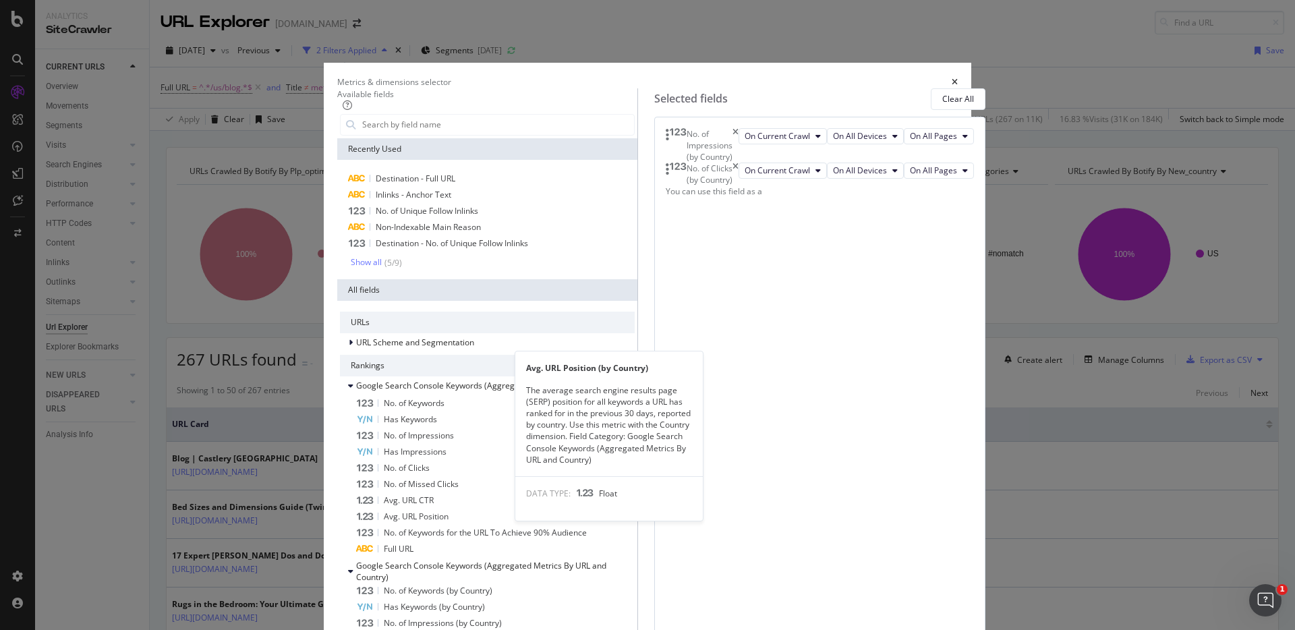
scroll to position [261, 0]
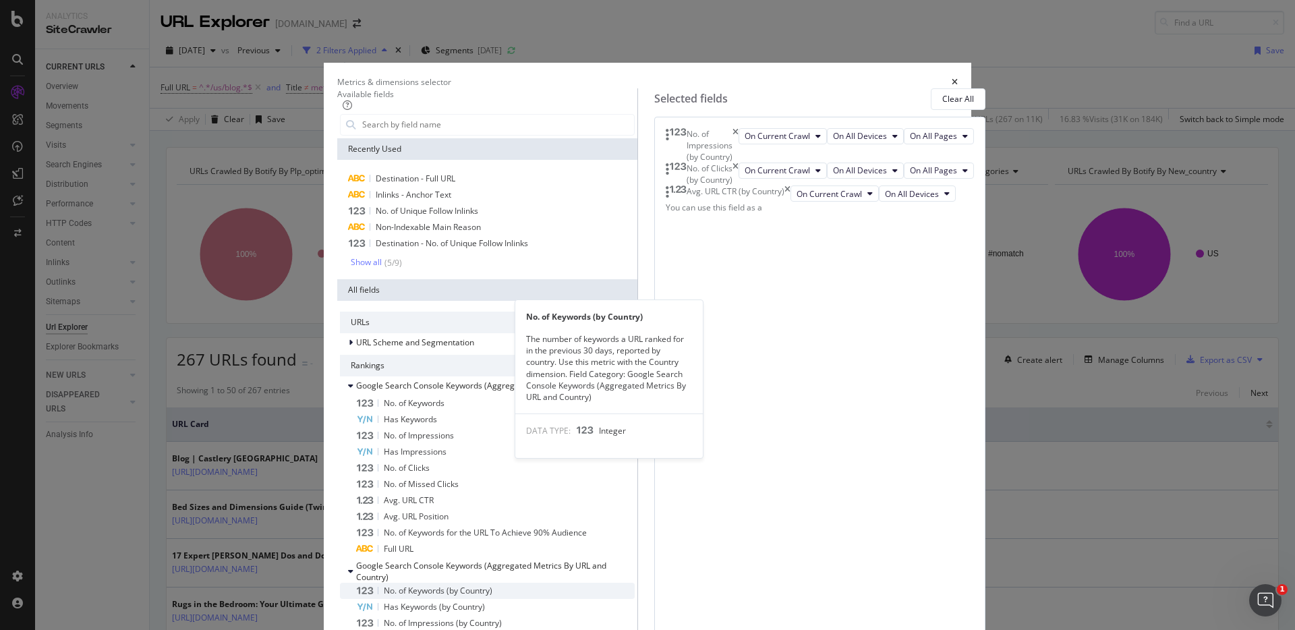
click at [470, 585] on span "No. of Keywords (by Country)" at bounding box center [438, 590] width 109 height 11
click at [475, 601] on span "Has Keywords (by Country)" at bounding box center [434, 606] width 101 height 11
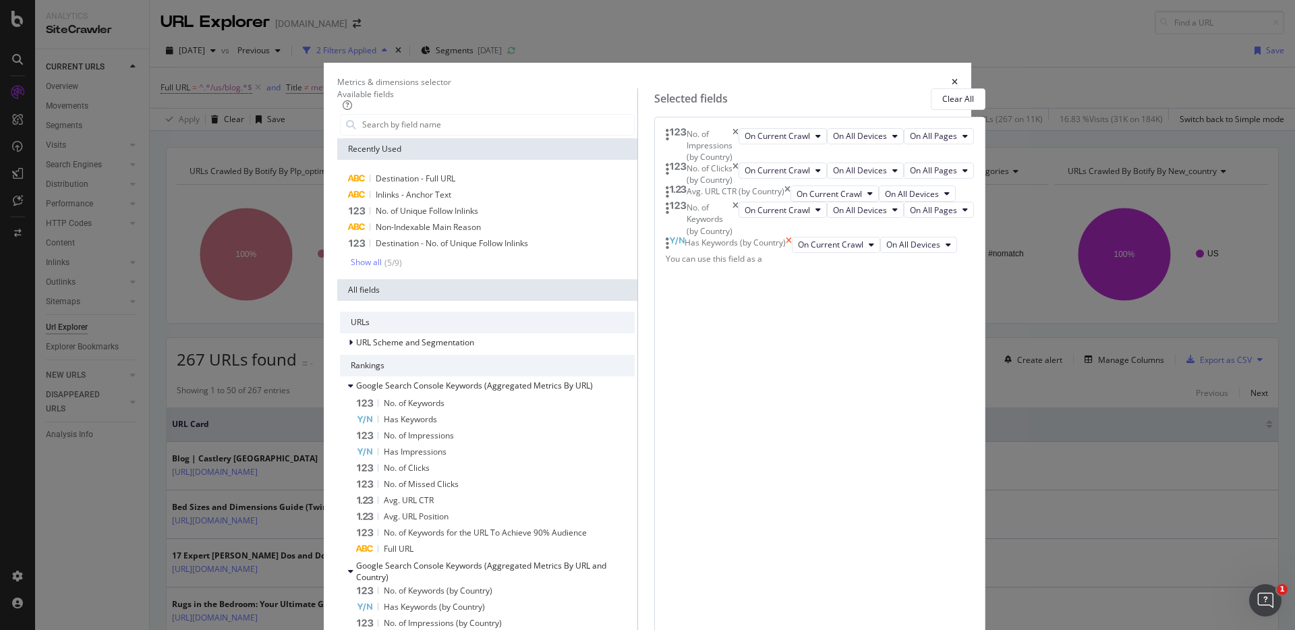
click at [792, 253] on icon "times" at bounding box center [789, 245] width 6 height 16
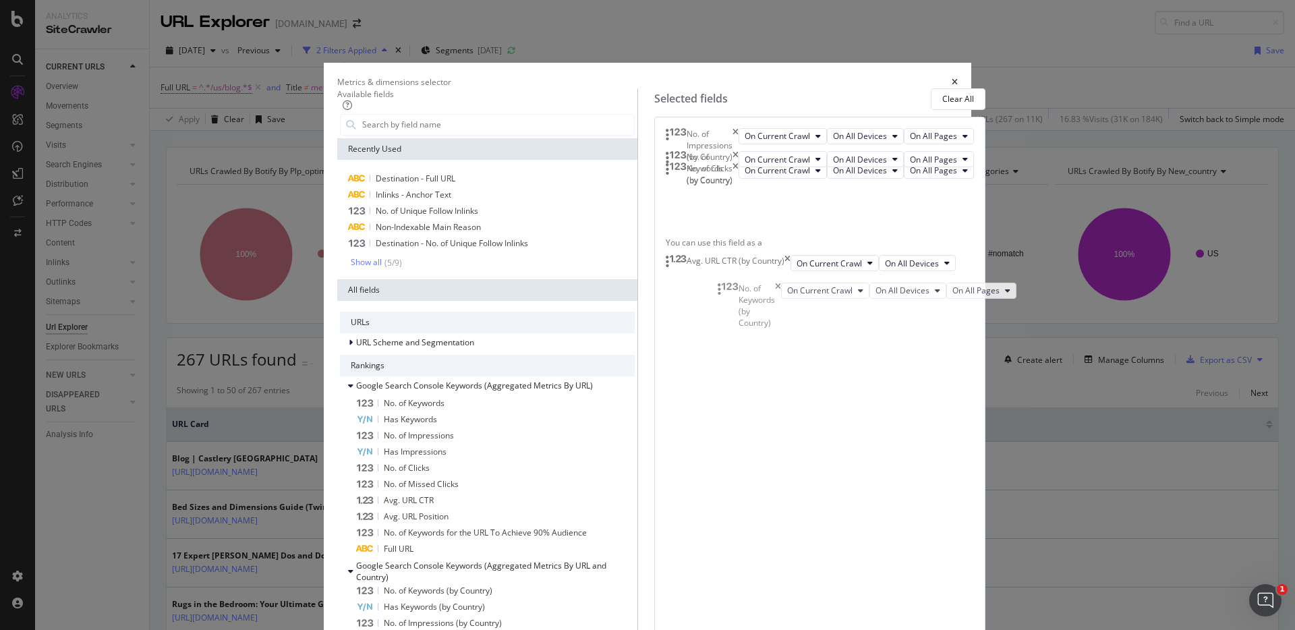
drag, startPoint x: 791, startPoint y: 352, endPoint x: 791, endPoint y: 294, distance: 58.0
click at [791, 294] on body "Analytics SiteCrawler CURRENT URLS Overview Movements Segments Visits Analysis …" at bounding box center [647, 315] width 1295 height 630
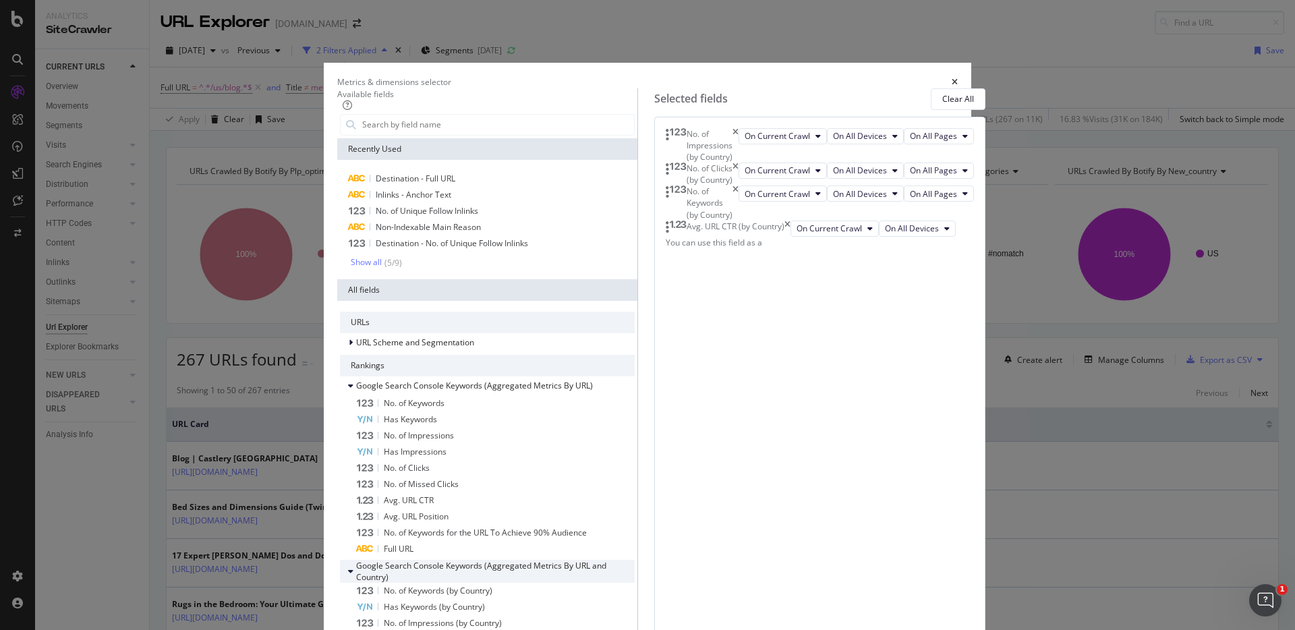
click at [409, 560] on span "Google Search Console Keywords (Aggregated Metrics By URL and Country)" at bounding box center [481, 571] width 250 height 23
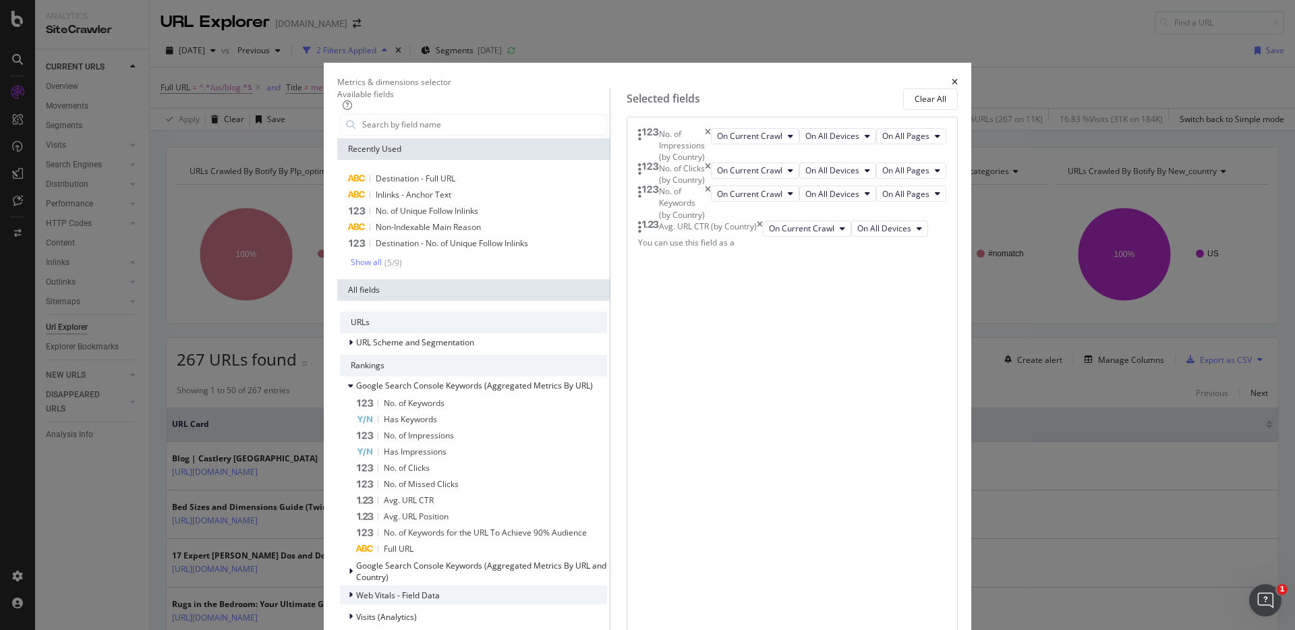
click at [440, 589] on span "Web Vitals - Field Data" at bounding box center [398, 594] width 84 height 11
click at [417, 611] on span "Visits (Analytics)" at bounding box center [386, 616] width 61 height 11
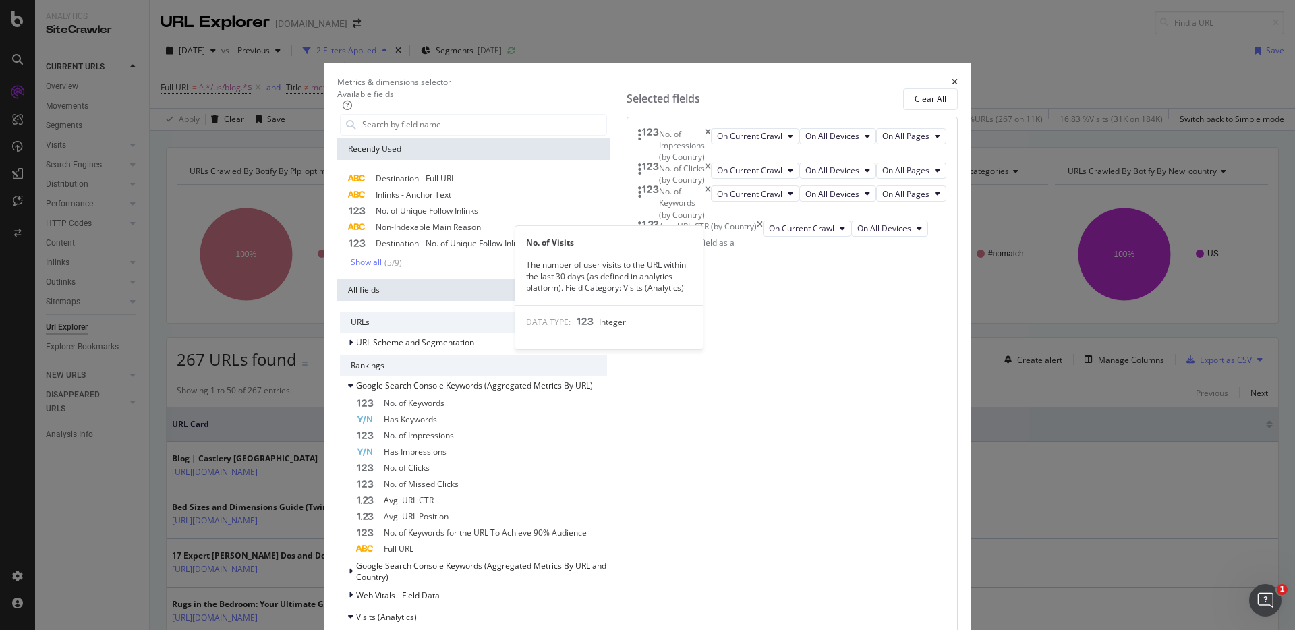
scroll to position [492, 0]
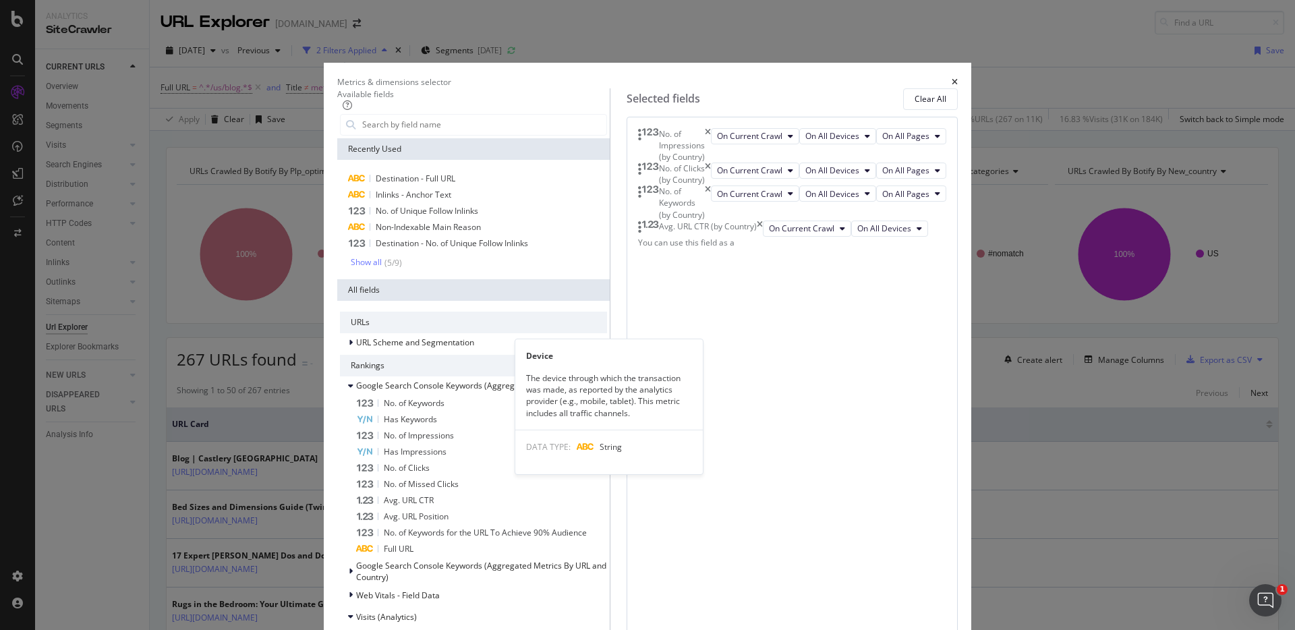
scroll to position [530, 0]
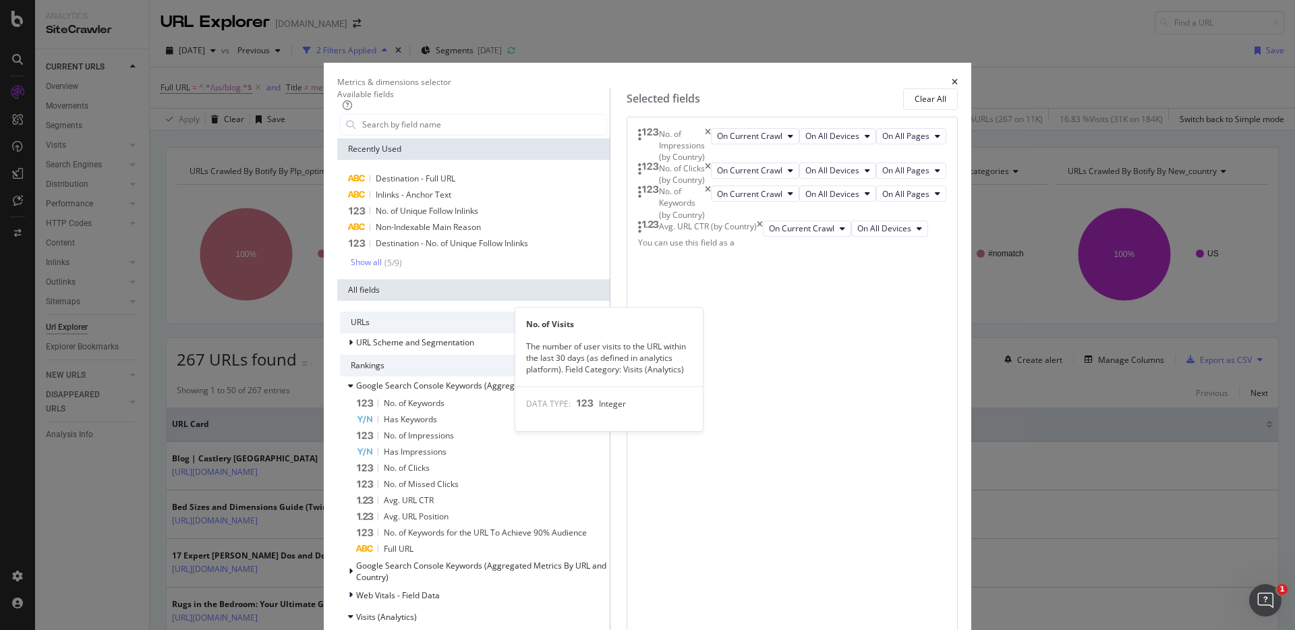
scroll to position [394, 0]
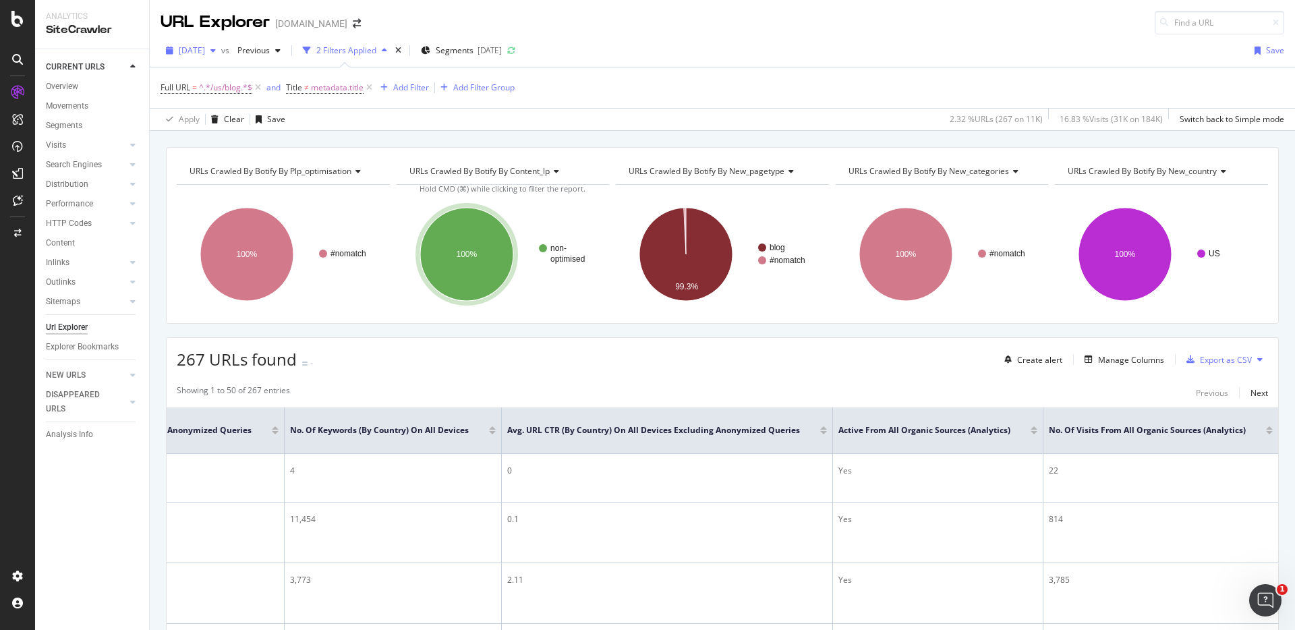
click at [221, 47] on div "button" at bounding box center [213, 51] width 16 height 8
click at [630, 74] on div "Full URL = ^.*/us/blog.*$ and Title ≠ metadata.title Add Filter Add Filter Group" at bounding box center [721, 87] width 1123 height 40
click at [1090, 117] on div "16.83 % Visits ( 31K on 184K )" at bounding box center [1110, 118] width 103 height 11
drag, startPoint x: 1064, startPoint y: 121, endPoint x: 1142, endPoint y: 121, distance: 77.5
click at [1142, 121] on div "16.83 % Visits ( 31K on 184K )" at bounding box center [1110, 118] width 103 height 11
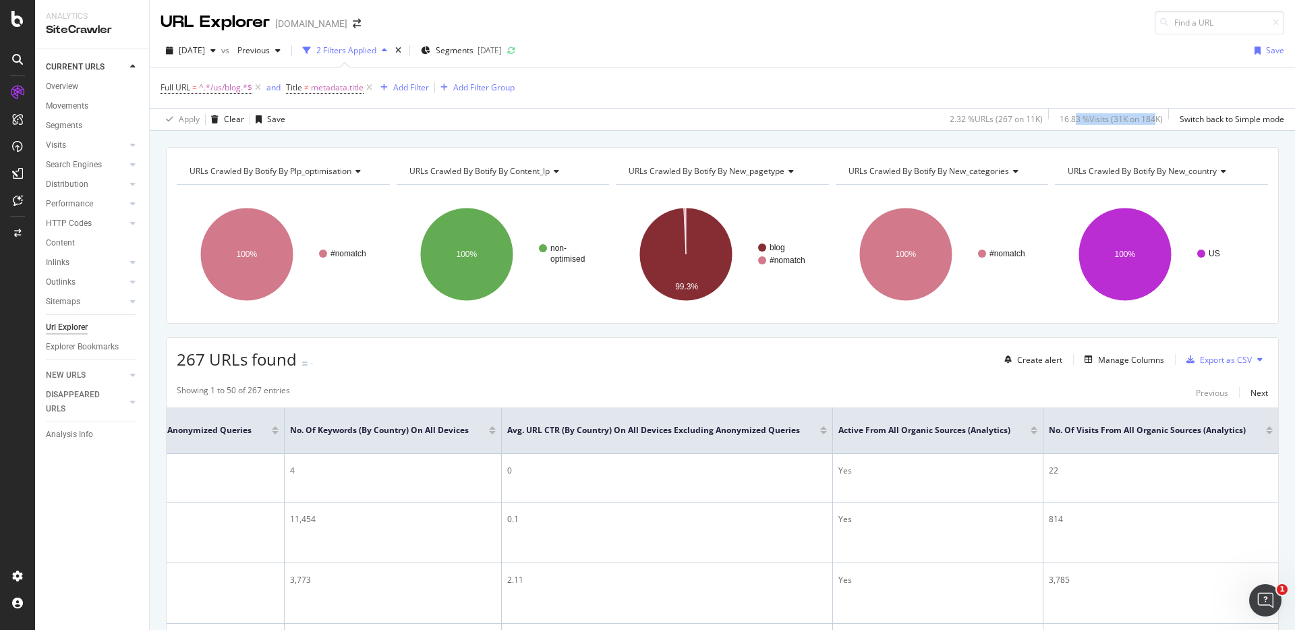
click at [1142, 121] on div "16.83 % Visits ( 31K on 184K )" at bounding box center [1110, 118] width 103 height 11
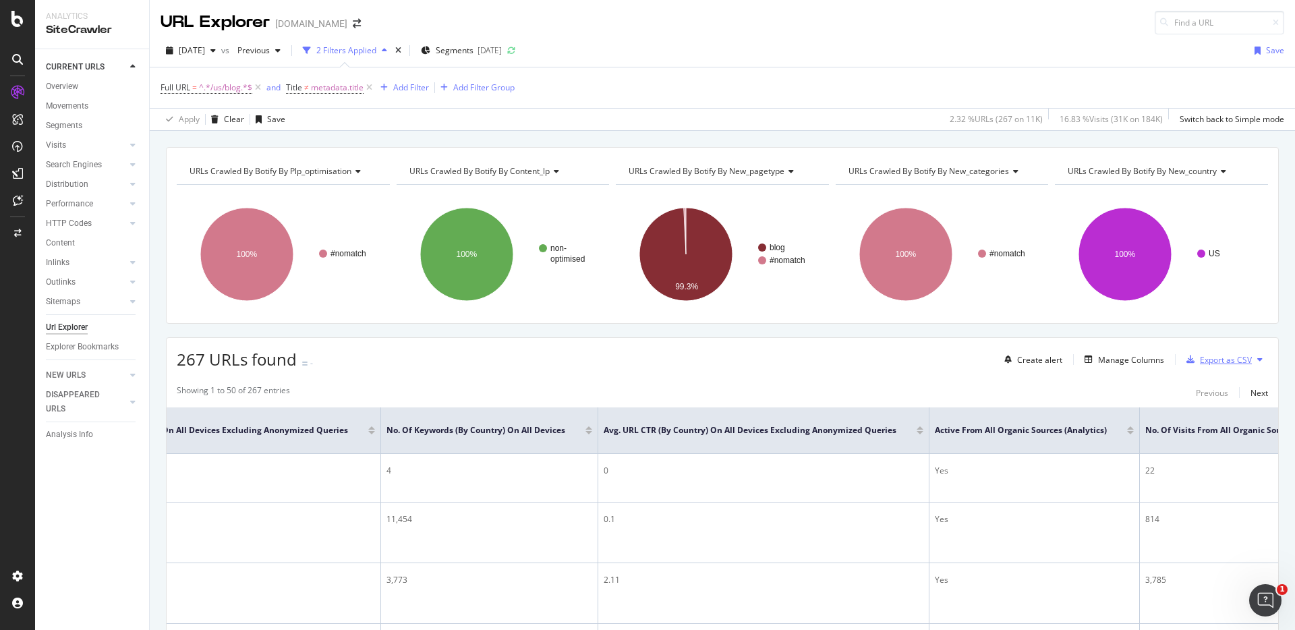
click at [1225, 359] on div "Export as CSV" at bounding box center [1226, 359] width 52 height 11
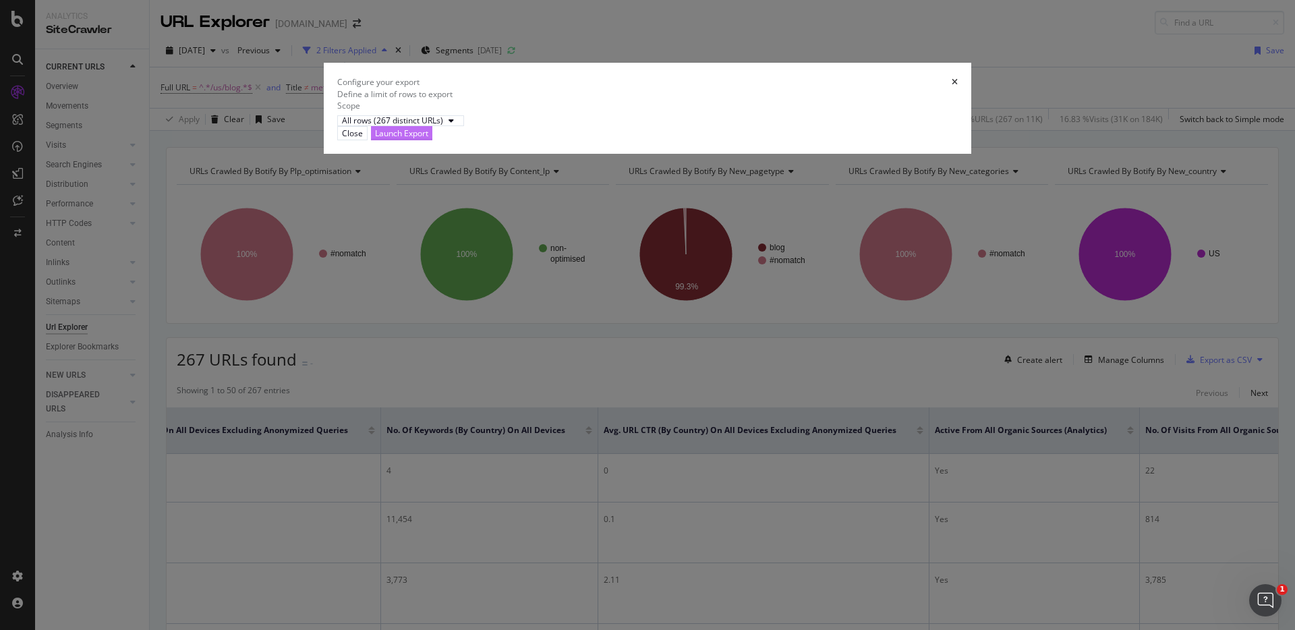
click at [428, 139] on div "Launch Export" at bounding box center [401, 132] width 53 height 11
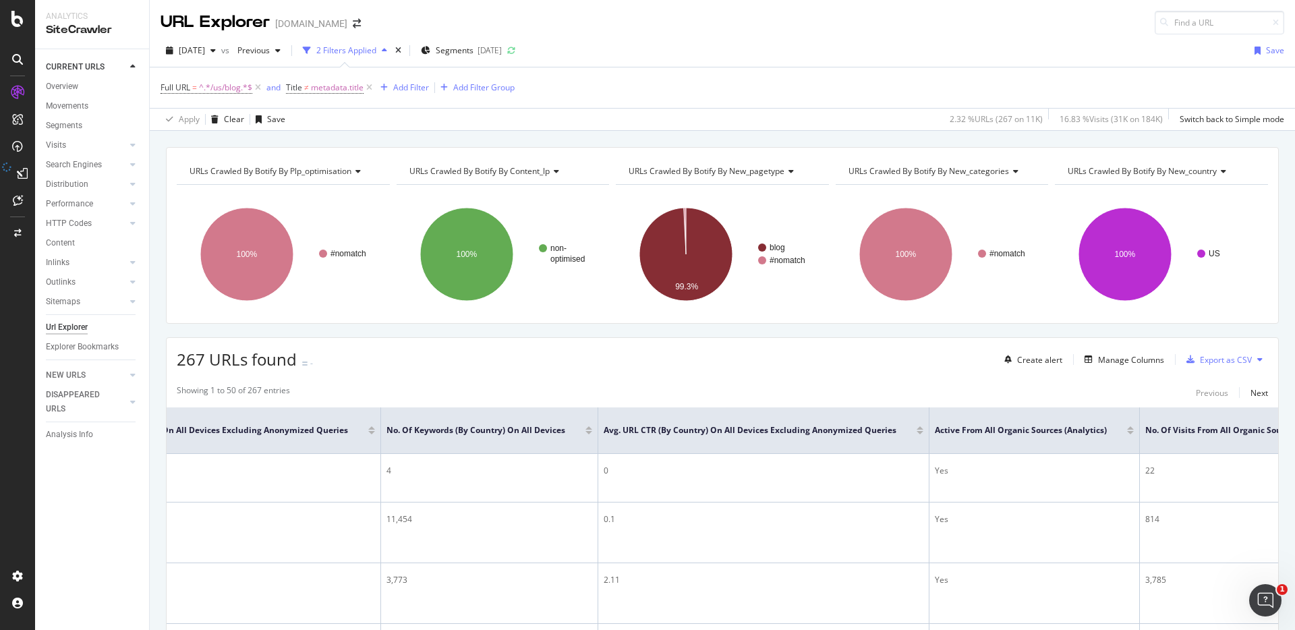
click at [1257, 359] on icon at bounding box center [1259, 359] width 5 height 8
click at [1260, 353] on div "267 URLs found - Create alert Manage Columns Export as CSV" at bounding box center [722, 354] width 1111 height 33
click at [1216, 358] on div "Export as CSV" at bounding box center [1226, 359] width 52 height 11
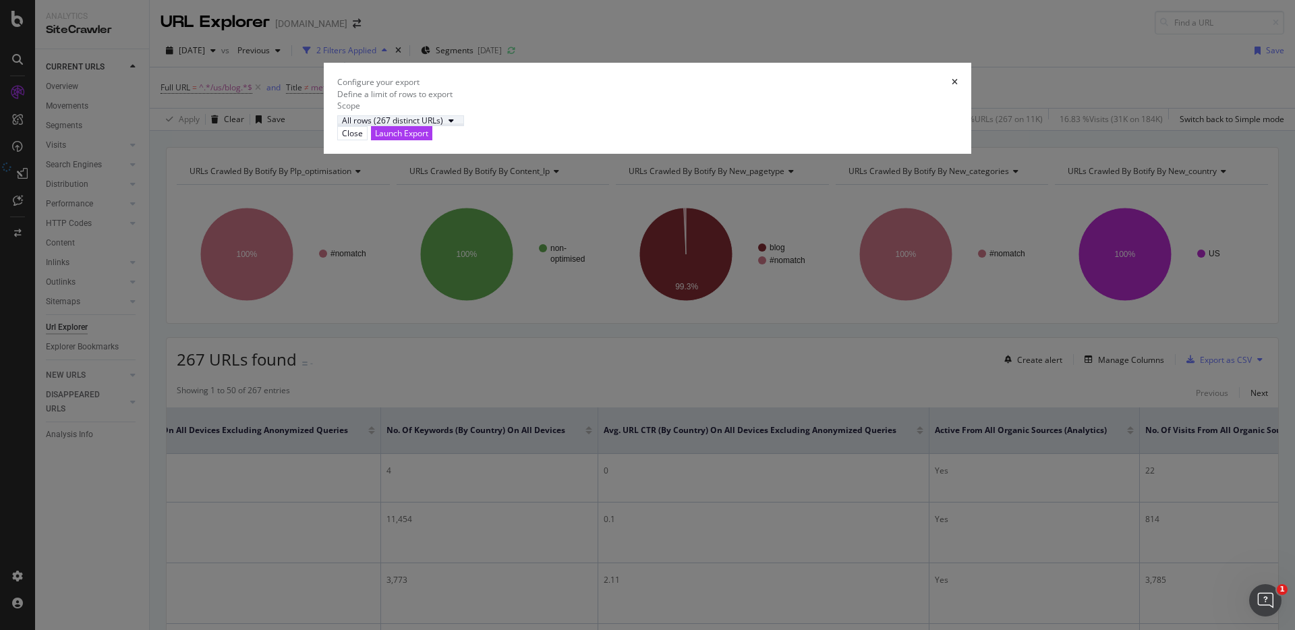
click at [454, 125] on icon "modal" at bounding box center [450, 121] width 5 height 8
click at [535, 353] on div "All rows (267 distinct URLs)" at bounding box center [499, 359] width 130 height 17
click at [676, 126] on div "All rows (267 distinct URLs)" at bounding box center [647, 120] width 620 height 11
click at [951, 86] on icon "times" at bounding box center [954, 82] width 6 height 8
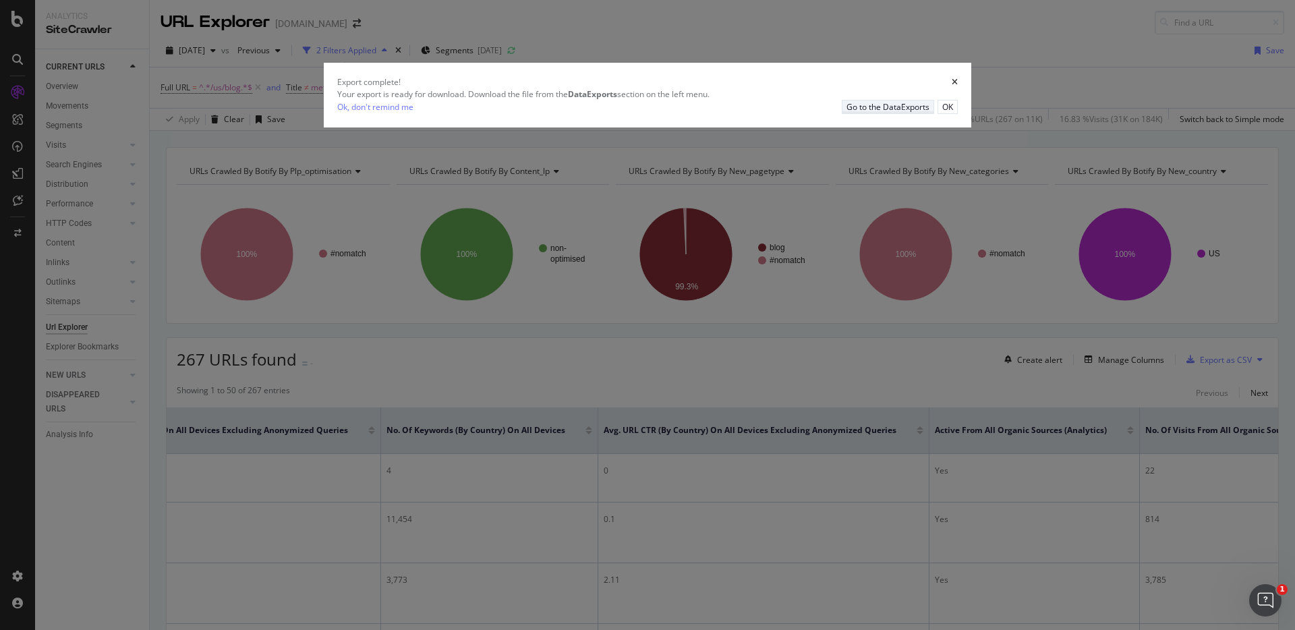
click at [846, 113] on div "Go to the DataExports" at bounding box center [887, 106] width 83 height 11
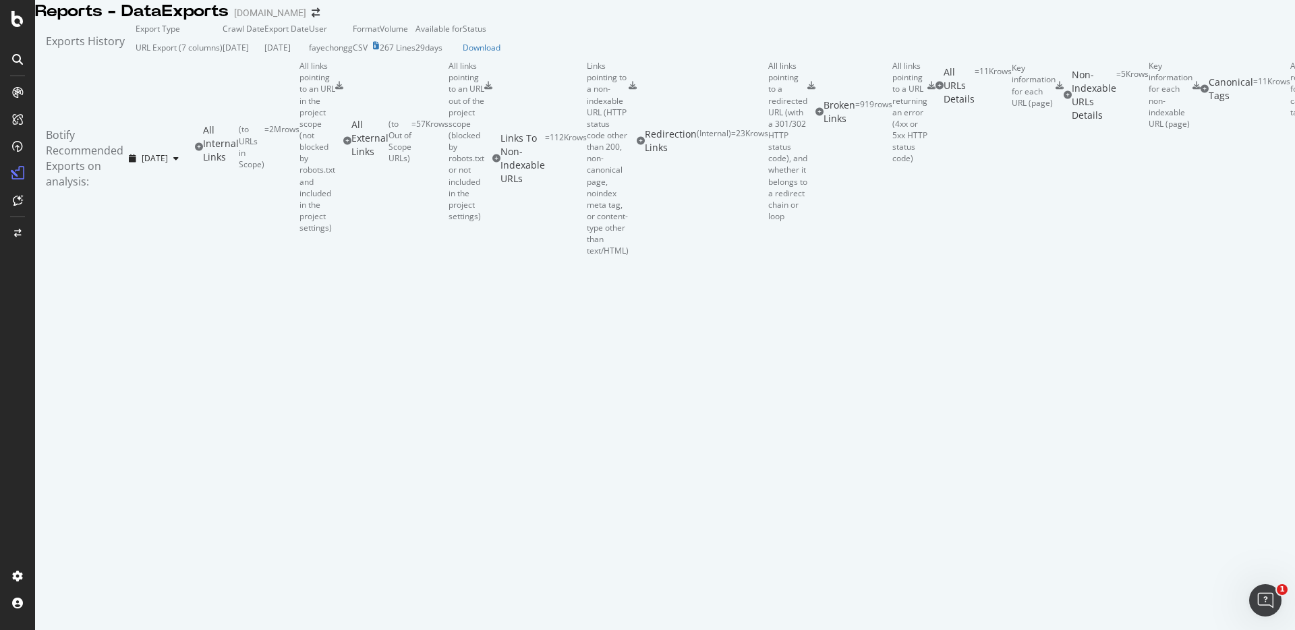
click at [264, 60] on td "[DATE]" at bounding box center [244, 47] width 42 height 26
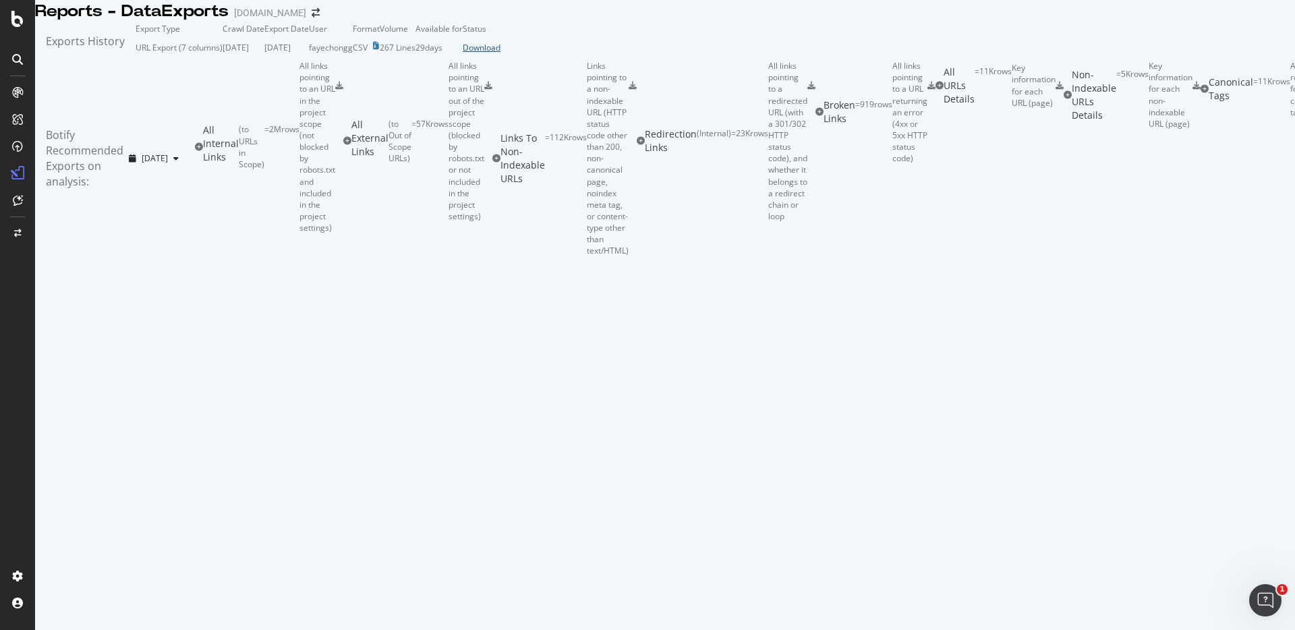
click at [500, 53] on div "Download" at bounding box center [482, 47] width 38 height 11
drag, startPoint x: 517, startPoint y: 143, endPoint x: 456, endPoint y: 142, distance: 60.7
click at [309, 60] on td "[DATE]" at bounding box center [286, 47] width 45 height 26
click at [264, 60] on td "[DATE]" at bounding box center [244, 47] width 42 height 26
drag, startPoint x: 372, startPoint y: 142, endPoint x: 283, endPoint y: 142, distance: 89.7
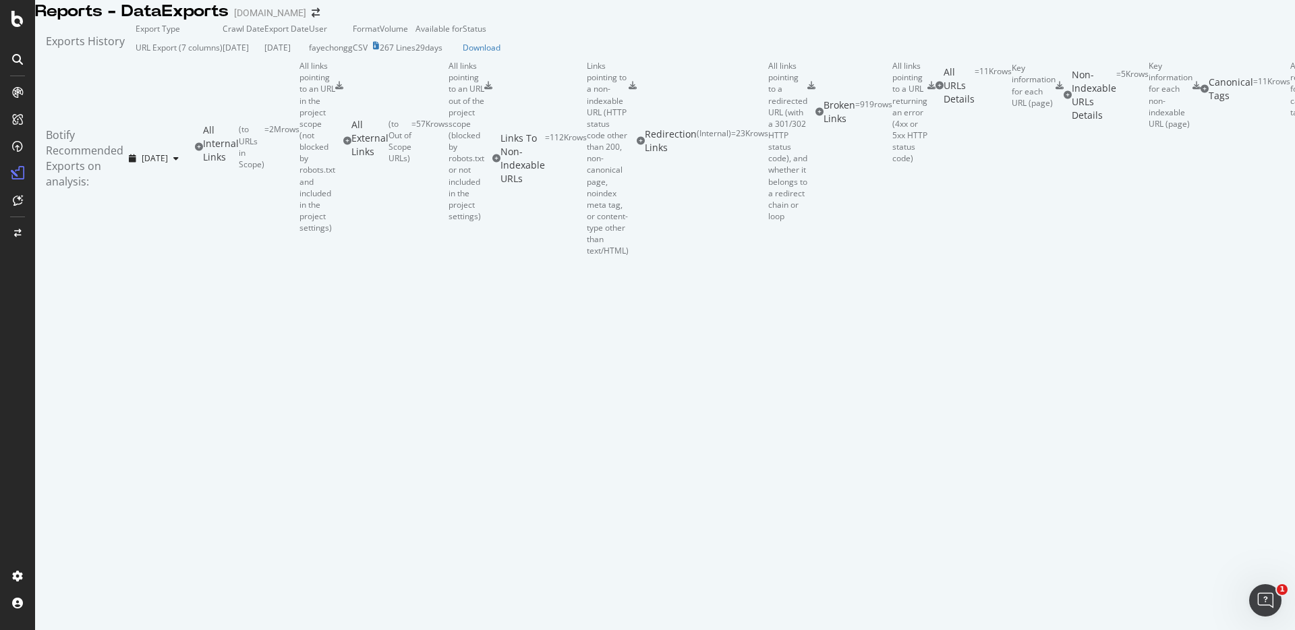
click at [283, 60] on tr "URL Export (7 columns) [DATE] [DATE] fayechongg CSV 267 Lines 29 days Download" at bounding box center [318, 47] width 365 height 26
click at [264, 60] on td "[DATE]" at bounding box center [244, 47] width 42 height 26
drag, startPoint x: 364, startPoint y: 142, endPoint x: 276, endPoint y: 142, distance: 87.7
click at [277, 60] on tr "URL Export (7 columns) [DATE] [DATE] fayechongg CSV 267 Lines 29 days Download" at bounding box center [318, 47] width 365 height 26
click at [223, 53] on div "URL Export (7 columns)" at bounding box center [179, 47] width 87 height 11
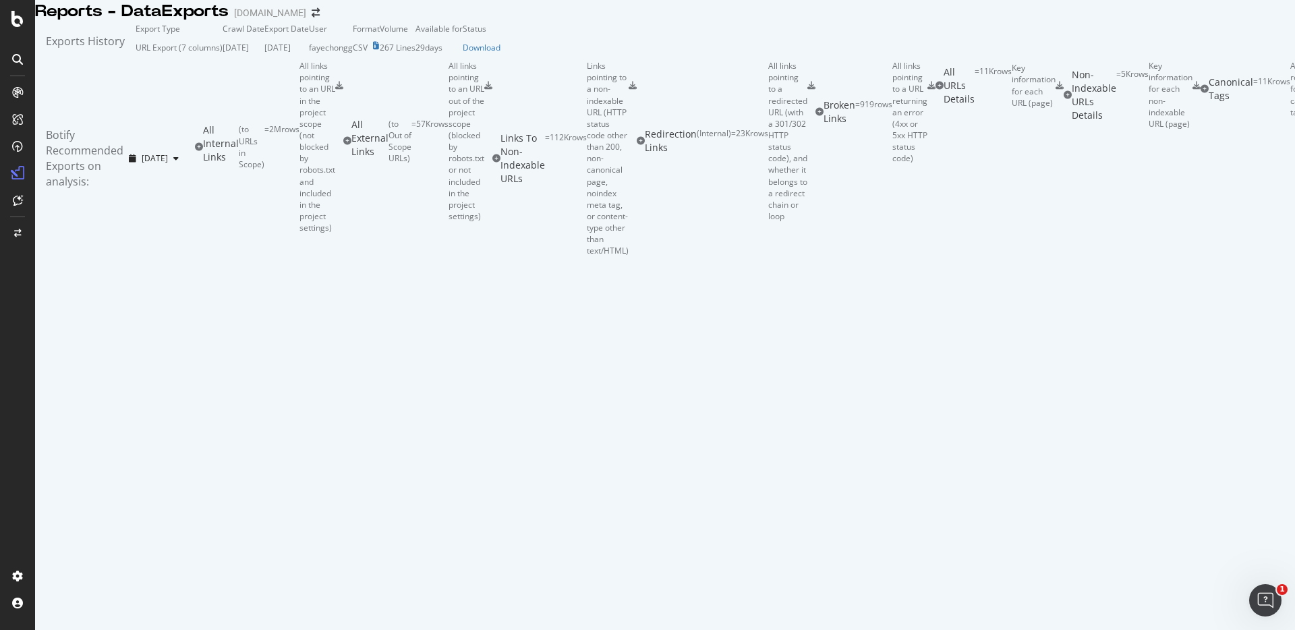
drag, startPoint x: 356, startPoint y: 142, endPoint x: 287, endPoint y: 142, distance: 69.5
click at [287, 60] on tr "URL Export (7 columns) [DATE] [DATE] fayechongg CSV 267 Lines 29 days Download" at bounding box center [318, 47] width 365 height 26
click at [223, 53] on div "URL Export (7 columns)" at bounding box center [179, 47] width 87 height 11
